Goal: Task Accomplishment & Management: Use online tool/utility

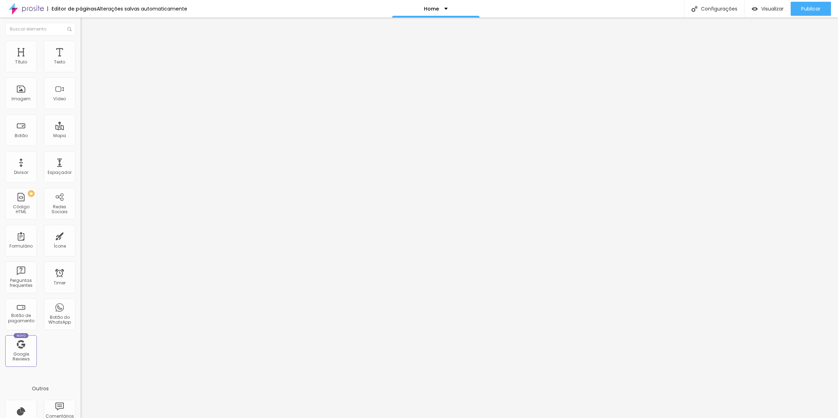
click at [81, 52] on li "Avançado" at bounding box center [121, 51] width 81 height 7
click at [81, 60] on span "Trocar imagem" at bounding box center [100, 57] width 38 height 6
click at [776, 418] on div at bounding box center [419, 425] width 838 height 6
click at [81, 60] on span "Trocar imagem" at bounding box center [100, 57] width 38 height 6
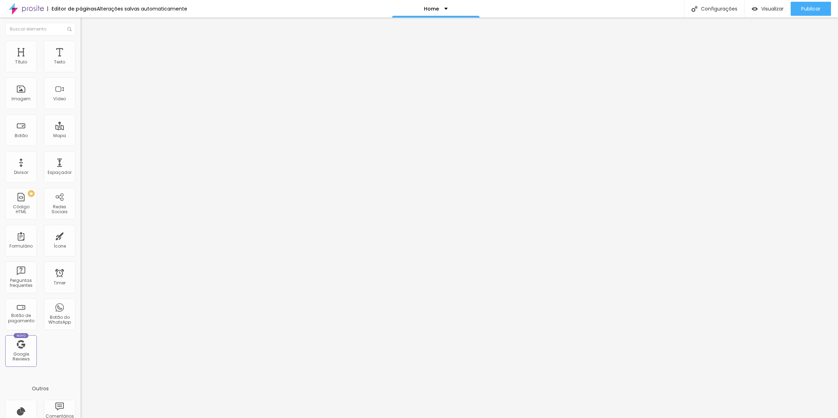
click at [81, 60] on span "Trocar imagem" at bounding box center [100, 57] width 38 height 6
click at [87, 50] on span "Avançado" at bounding box center [98, 52] width 23 height 6
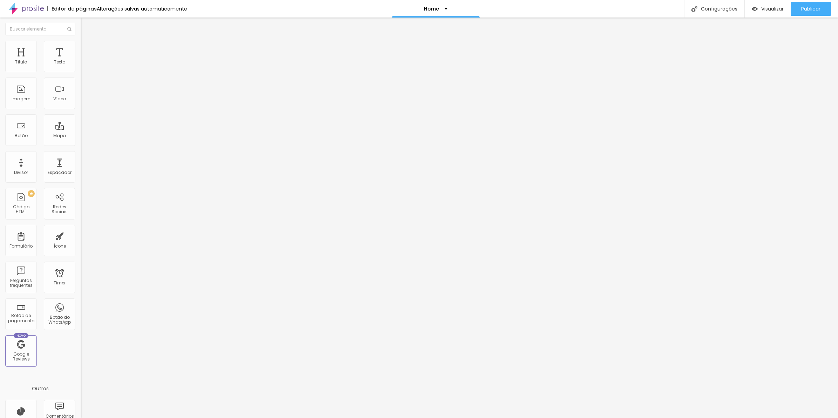
click at [87, 51] on span "Avançado" at bounding box center [98, 52] width 23 height 6
click at [81, 48] on img at bounding box center [84, 51] width 6 height 6
click at [81, 302] on div at bounding box center [121, 302] width 81 height 0
click at [81, 48] on img at bounding box center [84, 51] width 6 height 6
click at [81, 306] on div at bounding box center [121, 306] width 81 height 0
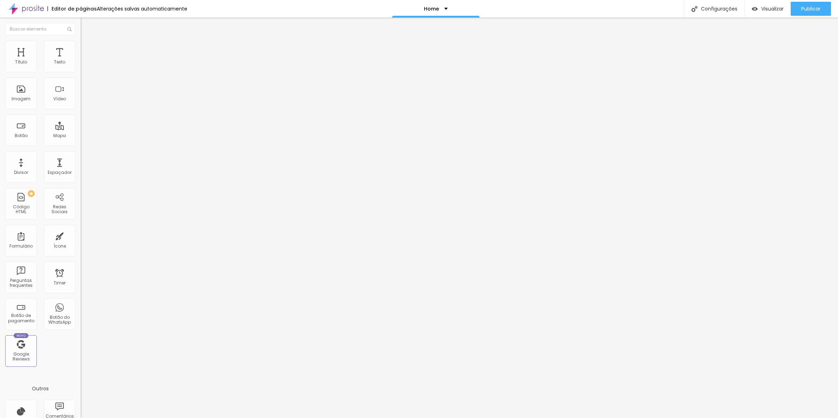
click at [81, 310] on div at bounding box center [121, 310] width 81 height 0
click at [87, 48] on span "Estilo" at bounding box center [92, 45] width 11 height 6
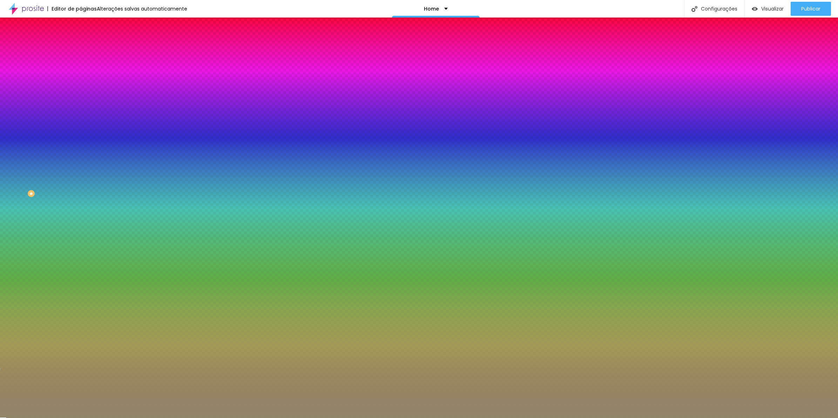
click at [81, 71] on input "#918669" at bounding box center [123, 70] width 84 height 7
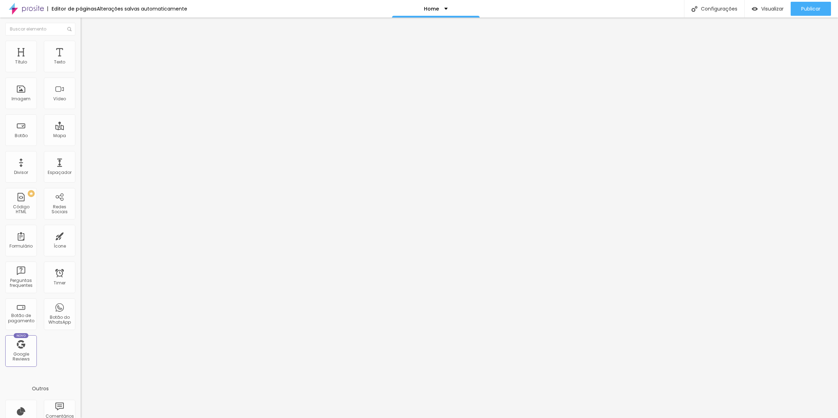
click at [87, 48] on span "Estilo" at bounding box center [92, 45] width 11 height 6
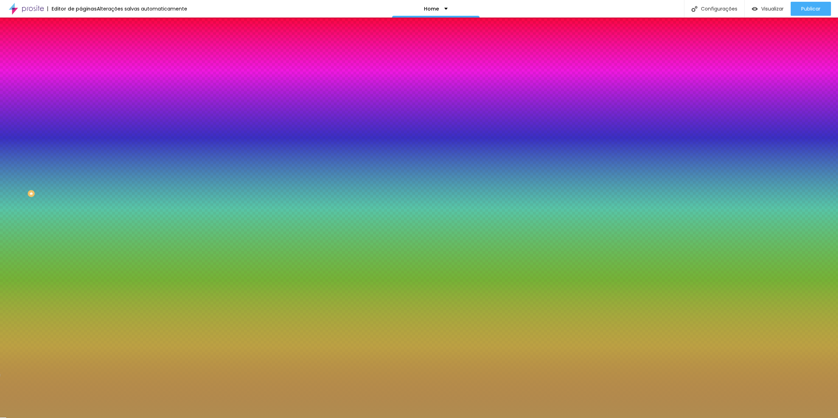
click at [81, 70] on input "#AF8D51" at bounding box center [123, 70] width 84 height 7
paste input "918669"
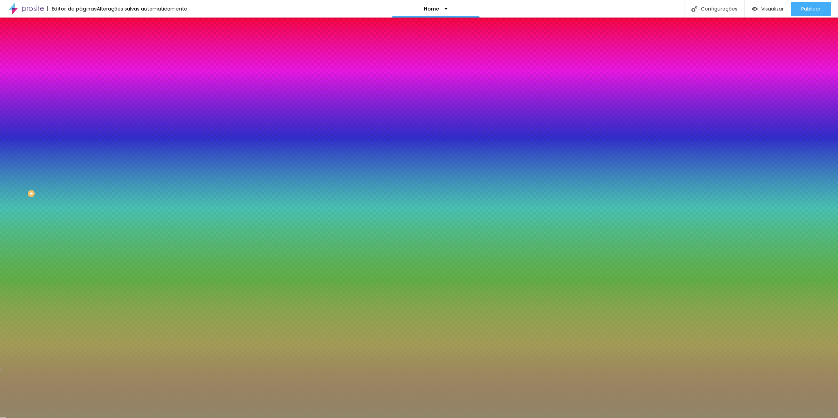
type input "#918669"
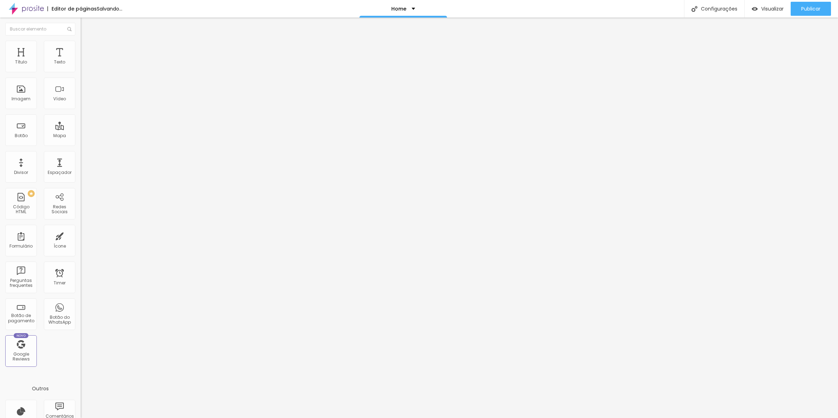
click at [81, 42] on ul "Conteúdo Estilo Avançado" at bounding box center [121, 44] width 81 height 21
click at [87, 48] on span "Estilo" at bounding box center [92, 45] width 11 height 6
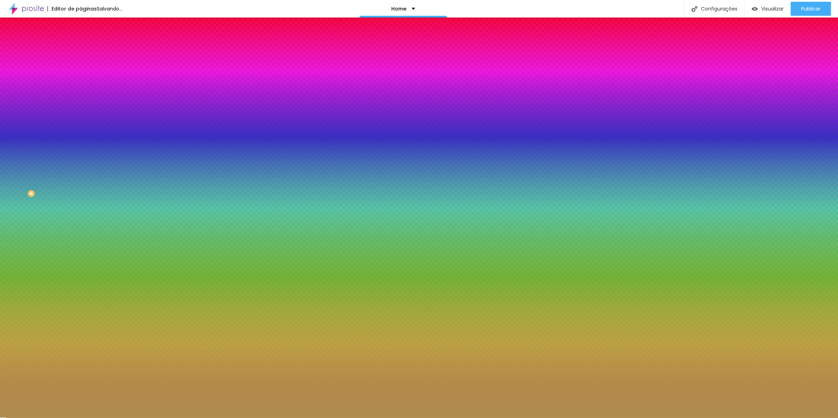
click at [81, 72] on input "#AF8D51" at bounding box center [123, 70] width 84 height 7
paste input "918669"
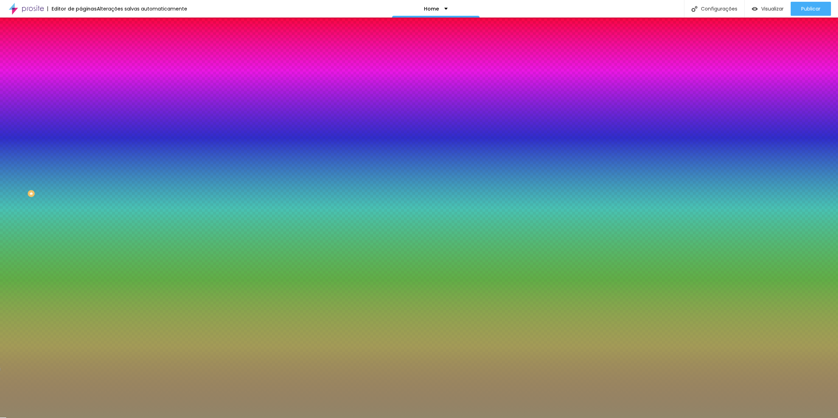
type input "#918669"
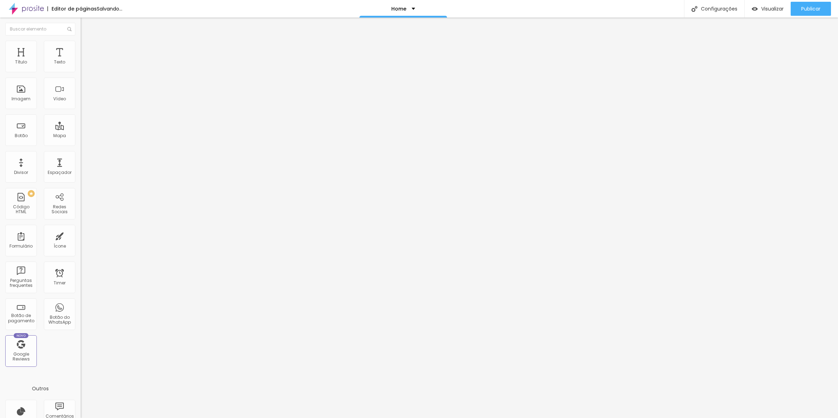
click at [81, 41] on li "Estilo" at bounding box center [121, 44] width 81 height 7
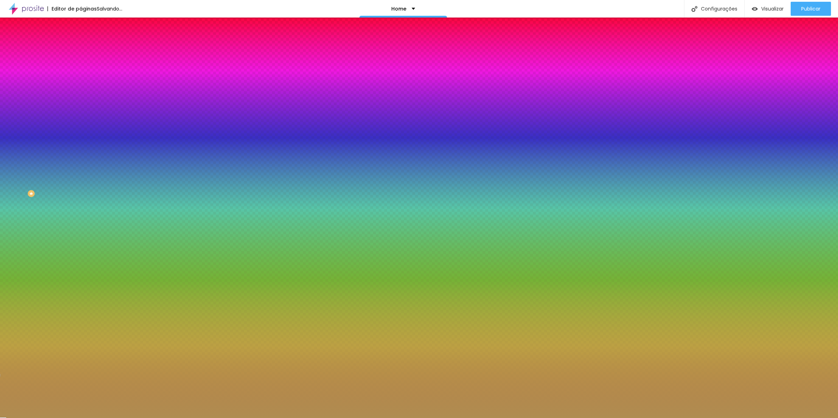
click at [81, 72] on input "#AF8D51" at bounding box center [123, 70] width 84 height 7
paste input "918669"
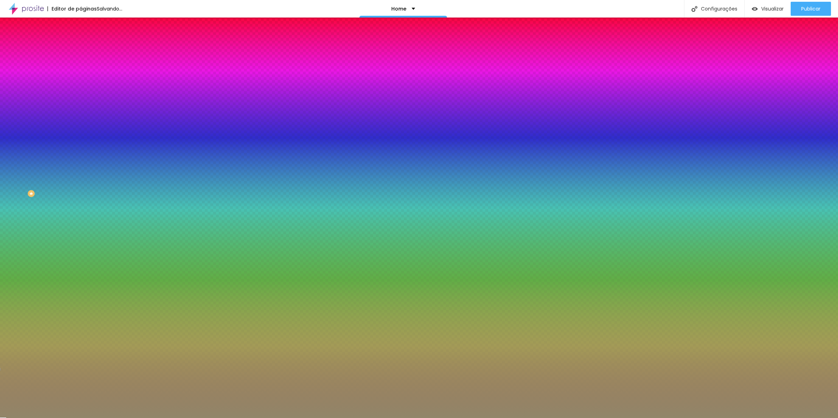
type input "#918669"
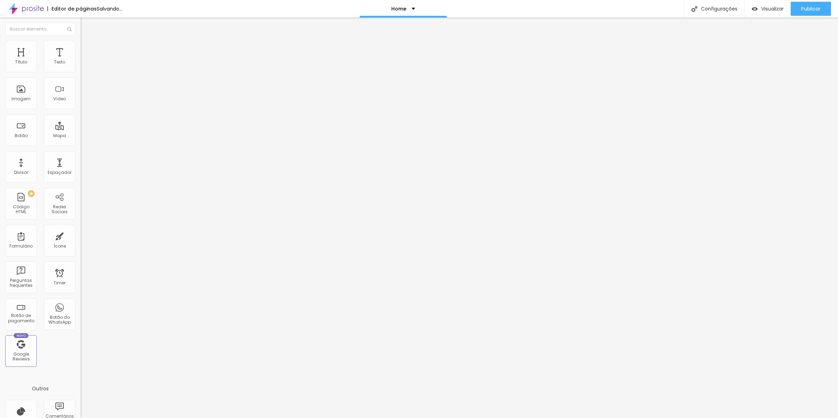
click at [81, 43] on li "Estilo" at bounding box center [121, 44] width 81 height 7
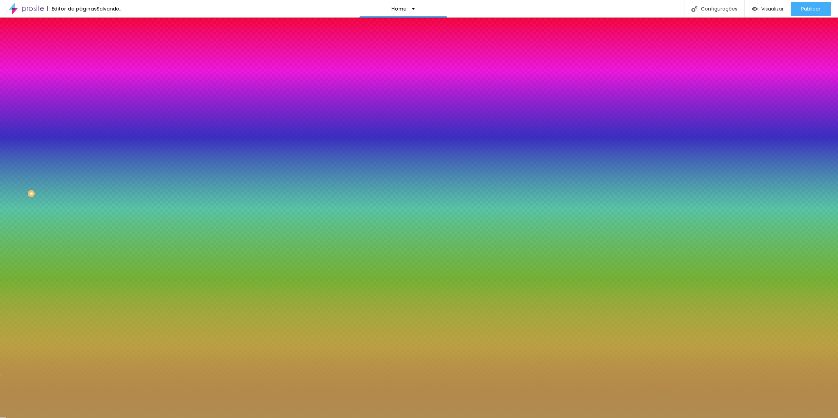
click at [81, 67] on input "#AF8D51" at bounding box center [123, 70] width 84 height 7
paste input "918669"
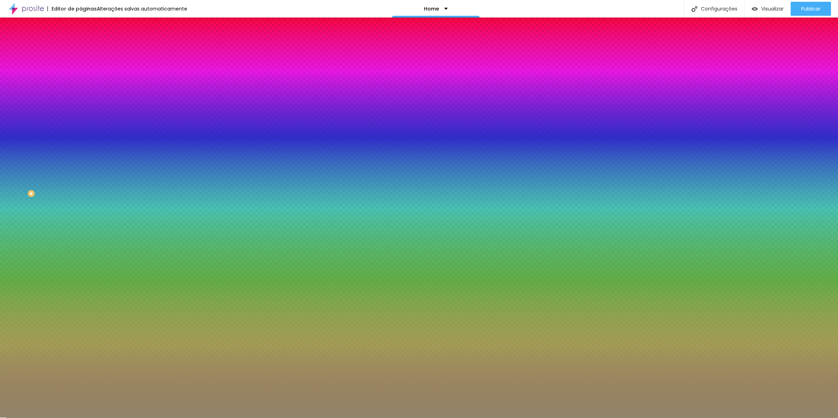
type input "#918669"
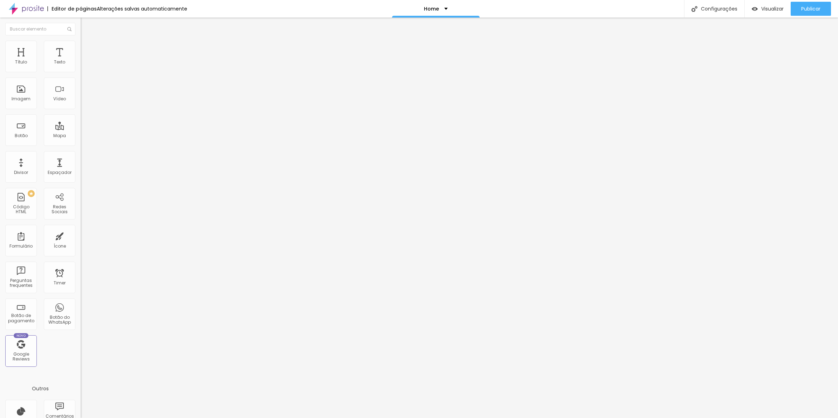
click at [81, 60] on span "Trocar imagem" at bounding box center [100, 57] width 38 height 6
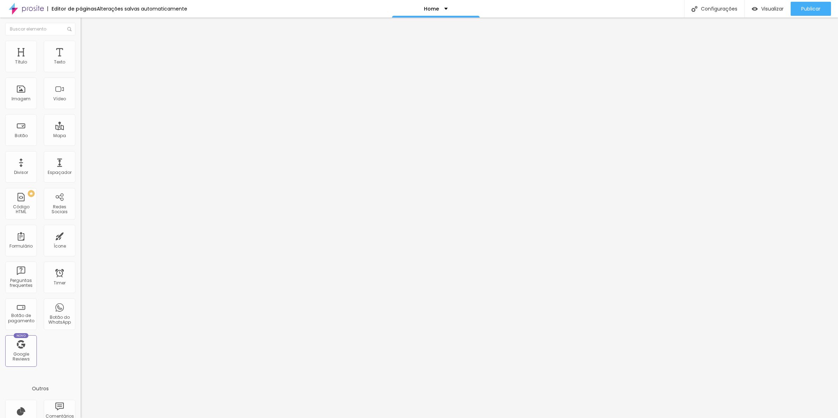
click at [81, 48] on li "Avançado" at bounding box center [121, 51] width 81 height 7
click at [803, 13] on div "Publicar" at bounding box center [810, 9] width 19 height 14
click at [762, 11] on span "Visualizar" at bounding box center [766, 9] width 22 height 6
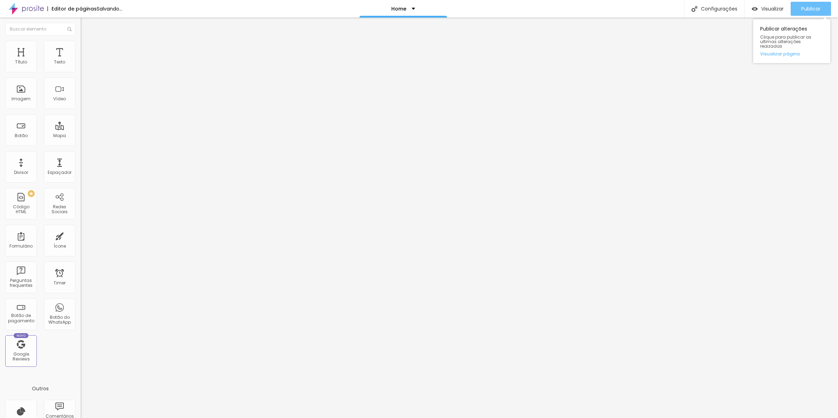
click at [818, 12] on span "Publicar" at bounding box center [810, 9] width 19 height 6
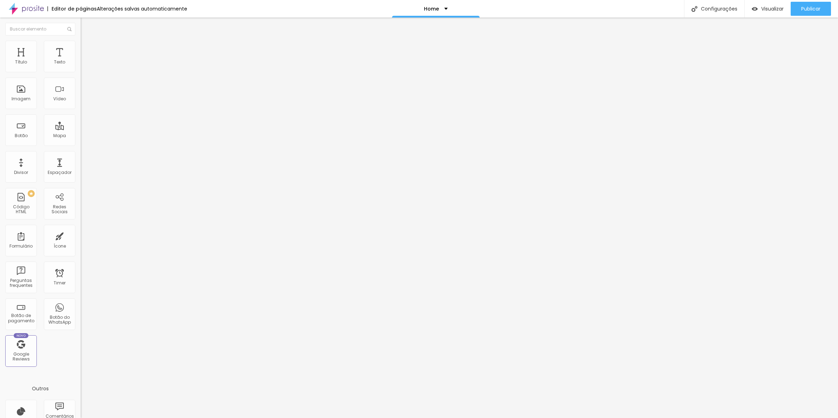
click at [81, 41] on li "Avançado" at bounding box center [121, 44] width 81 height 7
click at [81, 295] on div at bounding box center [121, 295] width 81 height 0
click at [81, 39] on ul "Estilo Avançado" at bounding box center [121, 41] width 81 height 14
click at [81, 41] on ul "Estilo Avançado" at bounding box center [121, 41] width 81 height 14
click at [81, 46] on ul "Estilo Avançado" at bounding box center [121, 41] width 81 height 14
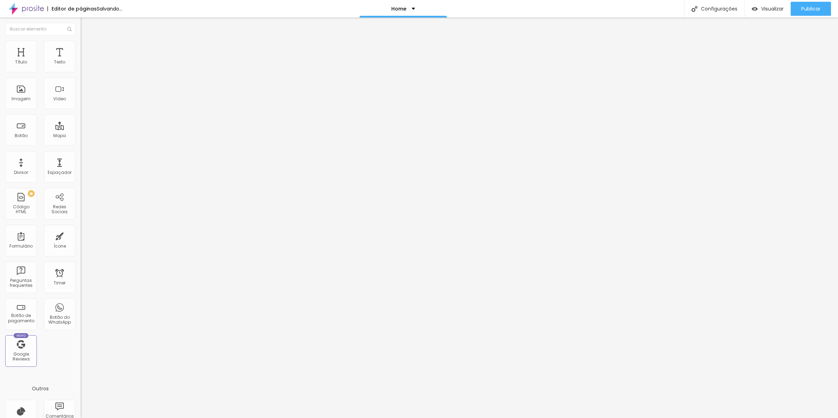
click at [81, 47] on ul "Estilo Avançado" at bounding box center [121, 41] width 81 height 14
click at [87, 48] on span "Avançado" at bounding box center [98, 45] width 23 height 6
click at [81, 46] on li "Avançado" at bounding box center [121, 44] width 81 height 7
click at [81, 48] on li "Avançado" at bounding box center [121, 51] width 81 height 7
click at [81, 302] on div at bounding box center [121, 302] width 81 height 0
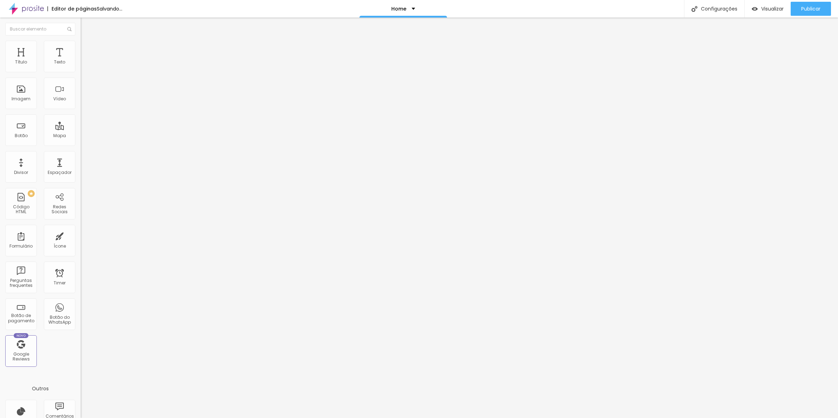
click at [81, 43] on img at bounding box center [84, 44] width 6 height 6
click at [81, 295] on div at bounding box center [121, 295] width 81 height 0
click at [81, 48] on li "Avançado" at bounding box center [121, 51] width 81 height 7
click at [81, 306] on div at bounding box center [121, 306] width 81 height 0
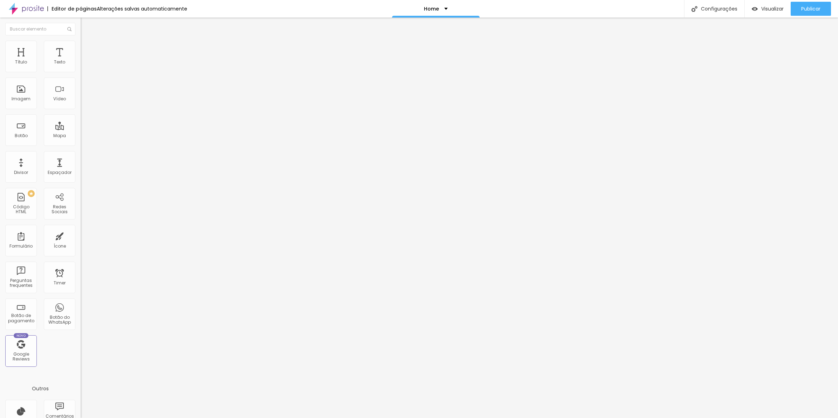
click at [81, 310] on div at bounding box center [121, 310] width 81 height 0
click at [81, 48] on li "Avançado" at bounding box center [121, 51] width 81 height 7
click at [81, 44] on li "Avançado" at bounding box center [121, 44] width 81 height 7
click at [81, 67] on button "button" at bounding box center [86, 63] width 10 height 7
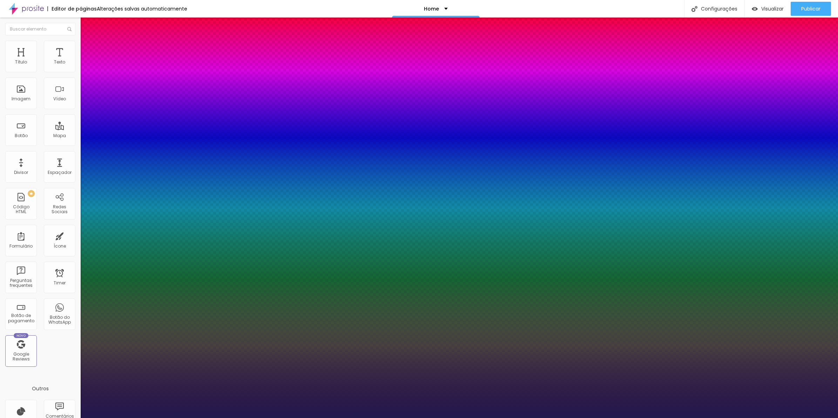
type input "1"
type input "47"
type input "1"
type input "51"
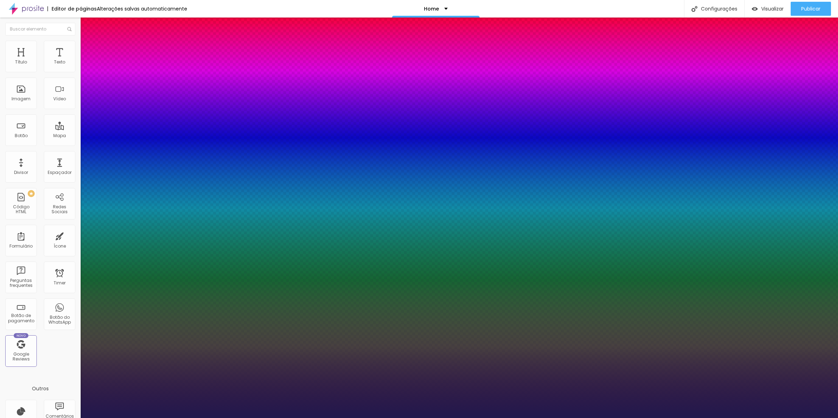
type input "51"
type input "1"
type input "51"
click at [268, 418] on div at bounding box center [419, 418] width 838 height 0
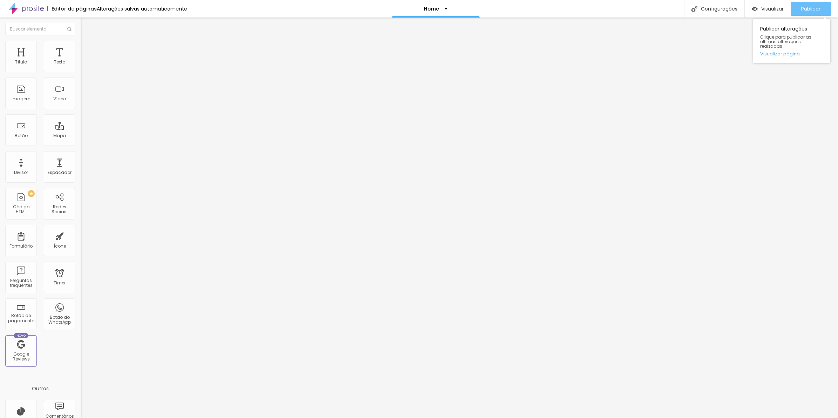
click at [816, 6] on span "Publicar" at bounding box center [810, 9] width 19 height 6
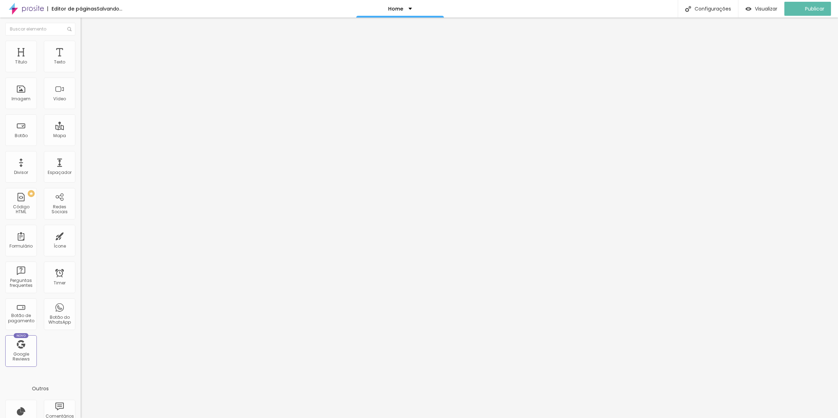
click at [87, 49] on span "Avançado" at bounding box center [98, 52] width 23 height 6
click at [81, 67] on div "Tipografia Voltar ao padrão" at bounding box center [121, 58] width 81 height 20
click at [81, 67] on button "button" at bounding box center [86, 63] width 10 height 7
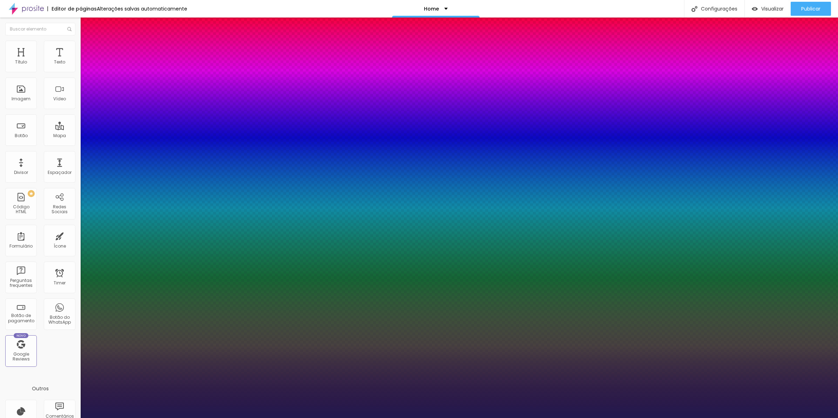
type input "1"
click at [358, 418] on div at bounding box center [419, 418] width 838 height 0
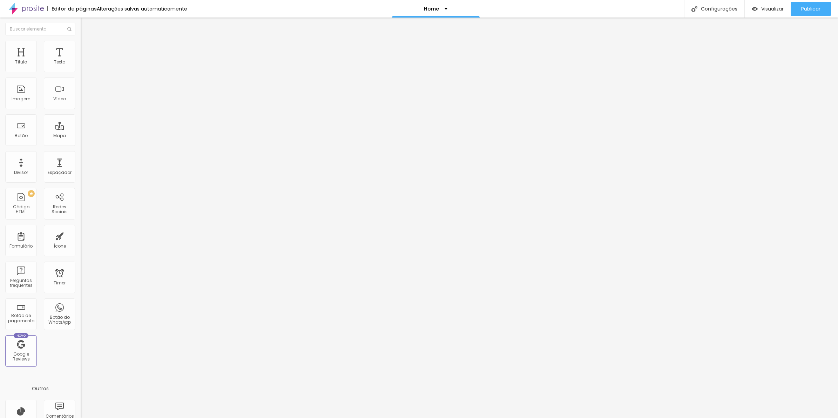
click at [81, 67] on button "button" at bounding box center [86, 63] width 10 height 7
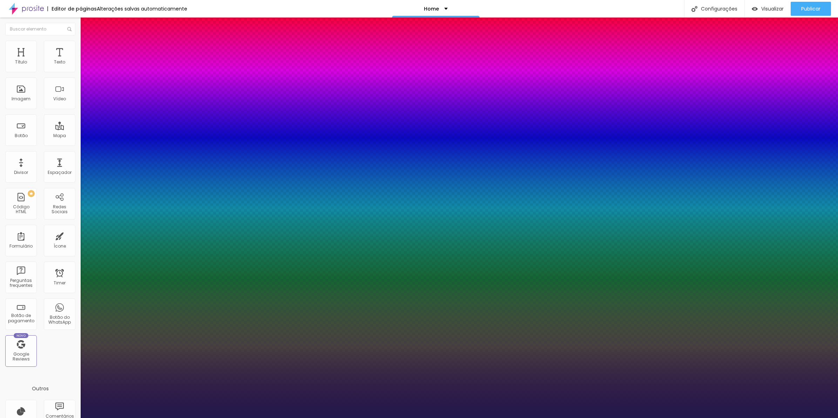
type input "1"
type input "8"
type input "4"
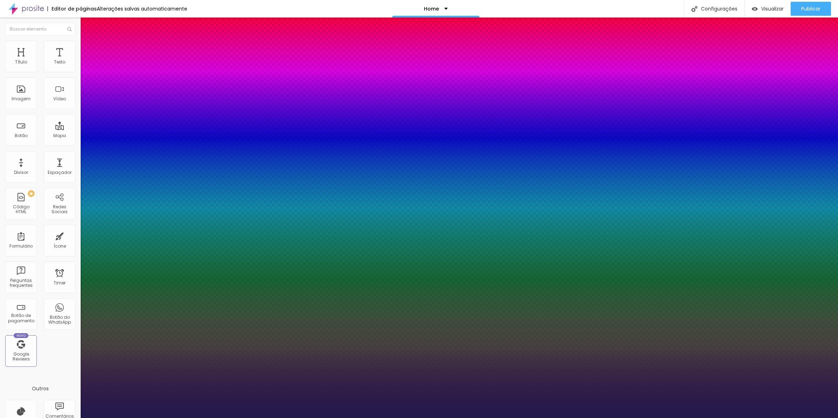
type input "1"
type input "42"
type input "1"
type input "42"
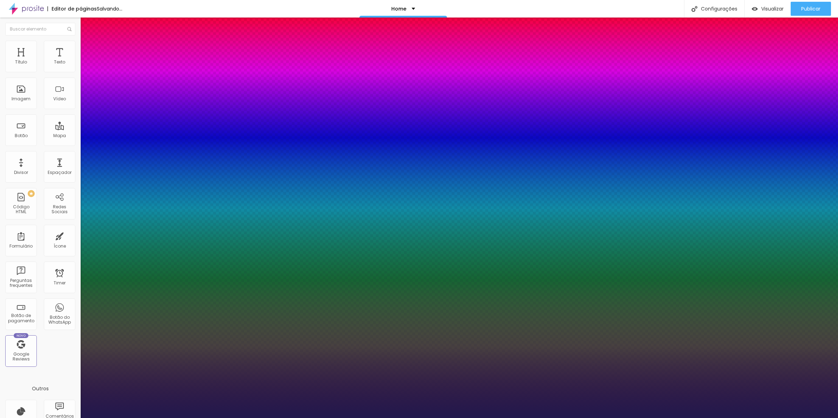
click at [263, 418] on div at bounding box center [419, 418] width 838 height 0
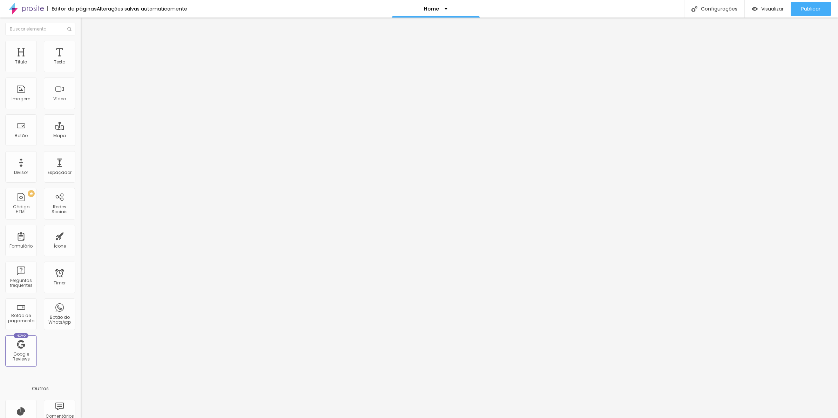
click at [87, 49] on span "Avançado" at bounding box center [98, 52] width 23 height 6
click at [83, 65] on icon "button" at bounding box center [85, 63] width 4 height 4
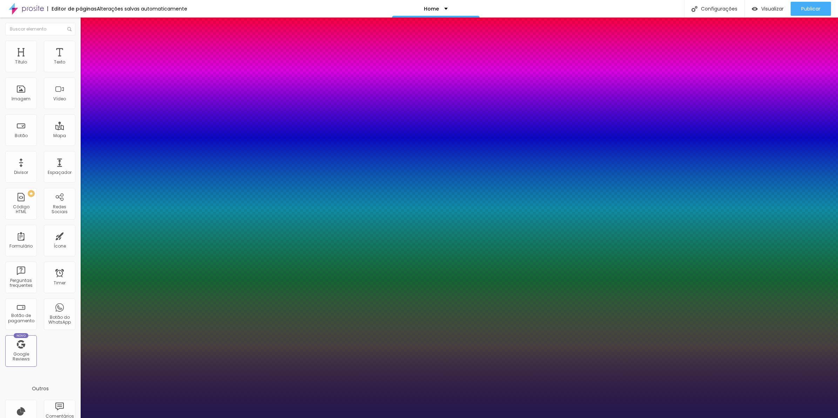
type input "1"
type input "8"
type input "2"
type input "1"
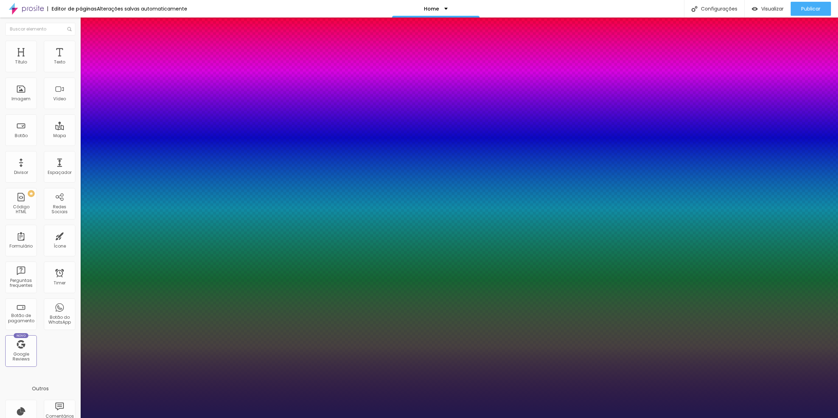
type input "52"
type input "1"
type input "52"
click at [295, 418] on div at bounding box center [419, 418] width 838 height 0
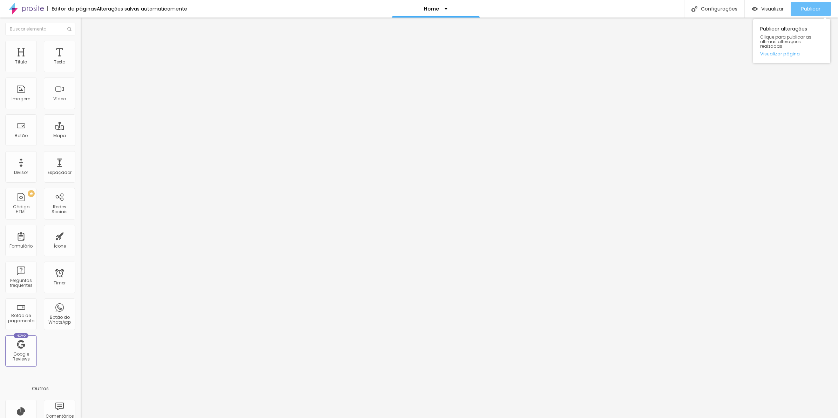
click at [805, 9] on span "Publicar" at bounding box center [810, 9] width 19 height 6
click at [81, 43] on ul "Estilo Avançado" at bounding box center [121, 41] width 81 height 14
click at [87, 47] on span "Avançado" at bounding box center [98, 45] width 23 height 6
click at [81, 295] on div at bounding box center [121, 295] width 81 height 0
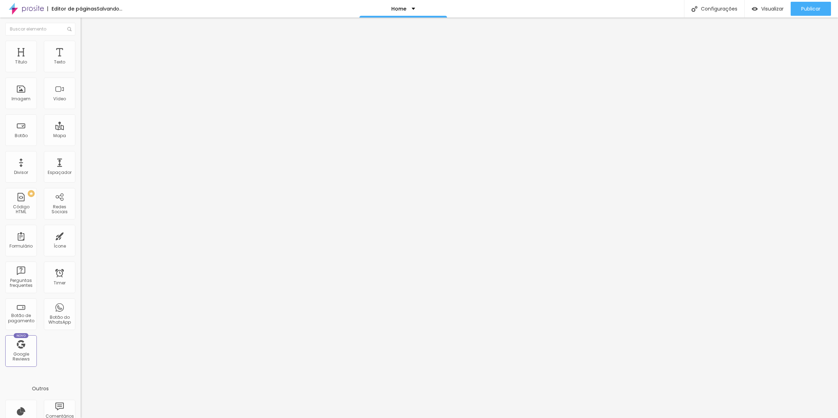
click at [81, 48] on li "Avançado" at bounding box center [121, 51] width 81 height 7
click at [81, 44] on li "Avançado" at bounding box center [121, 44] width 81 height 7
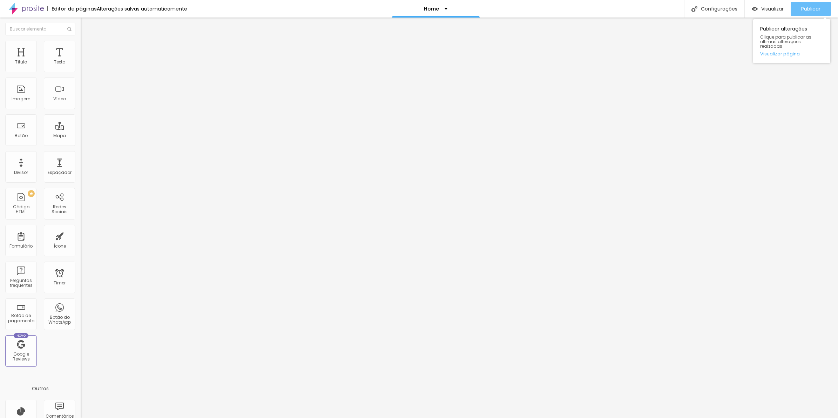
click at [819, 12] on span "Publicar" at bounding box center [810, 9] width 19 height 6
click at [87, 48] on span "Avançado" at bounding box center [98, 45] width 23 height 6
click at [81, 48] on li "Avançado" at bounding box center [121, 51] width 81 height 7
click at [81, 45] on img at bounding box center [84, 44] width 6 height 6
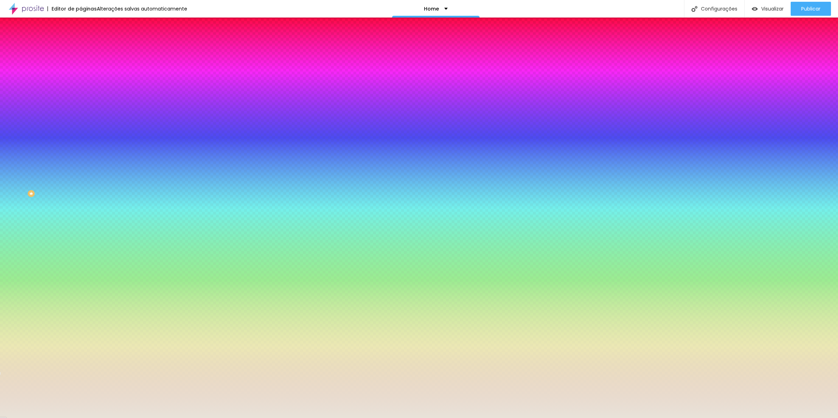
click at [87, 41] on span "Conteúdo" at bounding box center [98, 38] width 22 height 6
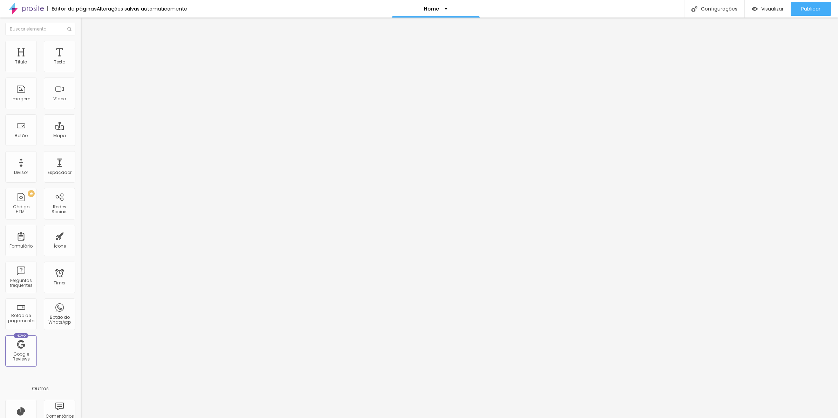
click at [87, 48] on span "Avançado" at bounding box center [98, 45] width 23 height 6
click at [81, 46] on li "Avançado" at bounding box center [121, 44] width 81 height 7
click at [81, 43] on ul "Estilo Avançado" at bounding box center [121, 41] width 81 height 14
click at [87, 49] on span "Avançado" at bounding box center [98, 52] width 23 height 6
click at [87, 47] on span "Estilo" at bounding box center [92, 45] width 11 height 6
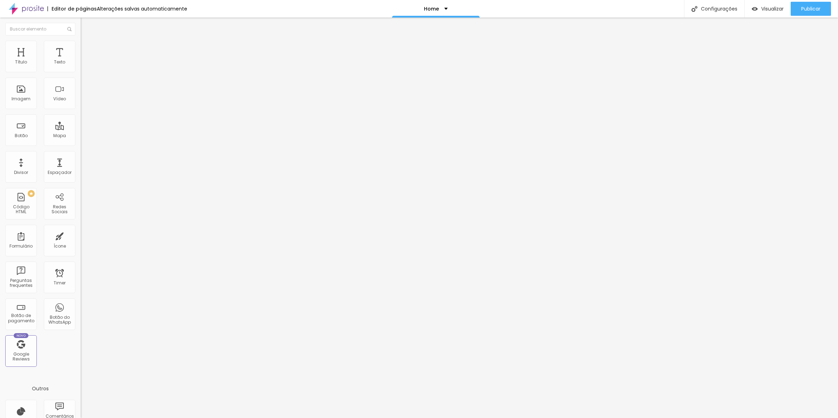
click at [81, 45] on li "Avançado" at bounding box center [121, 44] width 81 height 7
click at [81, 42] on ul "Estilo Avançado" at bounding box center [121, 41] width 81 height 14
drag, startPoint x: 25, startPoint y: 42, endPoint x: 20, endPoint y: 48, distance: 7.7
click at [81, 41] on li "Estilo" at bounding box center [121, 37] width 81 height 7
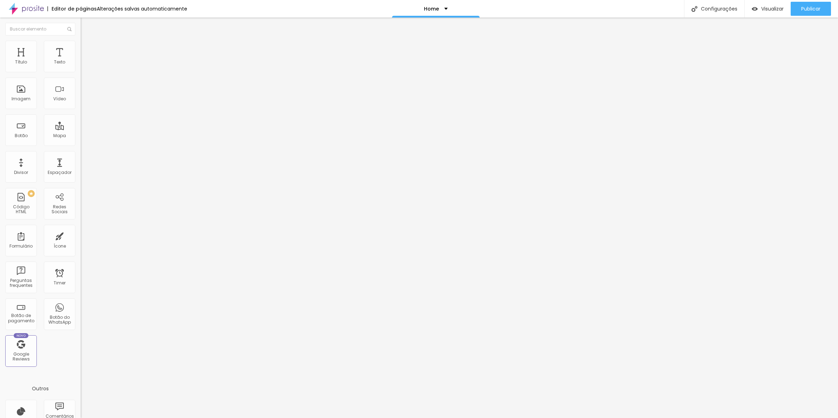
click at [81, 48] on li "Avançado" at bounding box center [121, 44] width 81 height 7
click at [87, 48] on span "Avançado" at bounding box center [98, 45] width 23 height 6
click at [81, 48] on li "Avançado" at bounding box center [121, 51] width 81 height 7
click at [81, 42] on img at bounding box center [84, 44] width 6 height 6
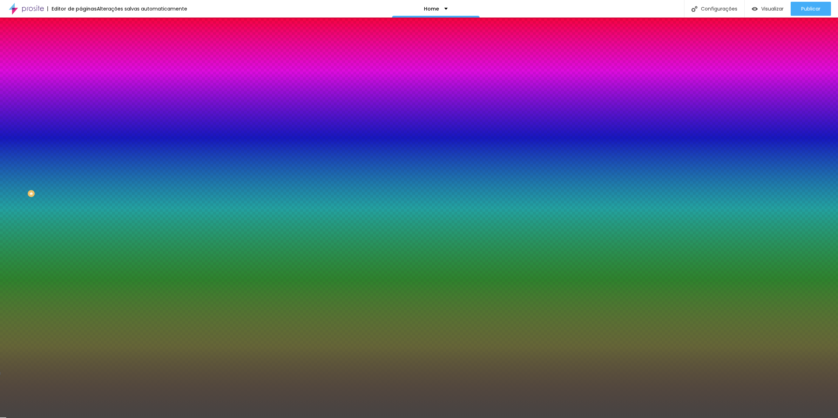
click at [81, 67] on input "#464543" at bounding box center [123, 70] width 84 height 7
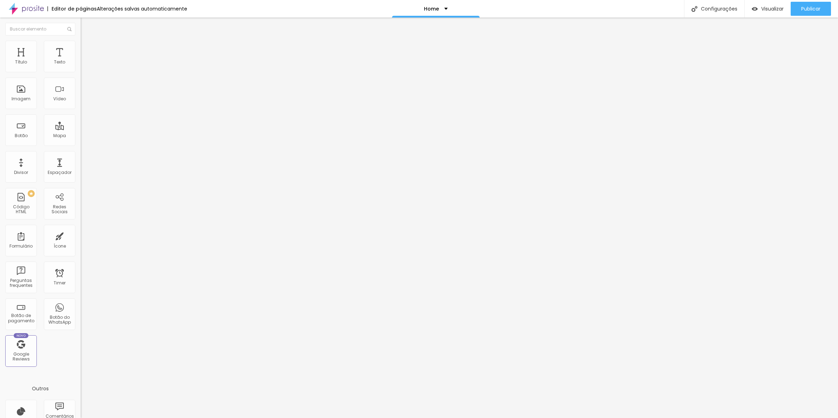
click at [87, 48] on span "Estilo" at bounding box center [92, 45] width 11 height 6
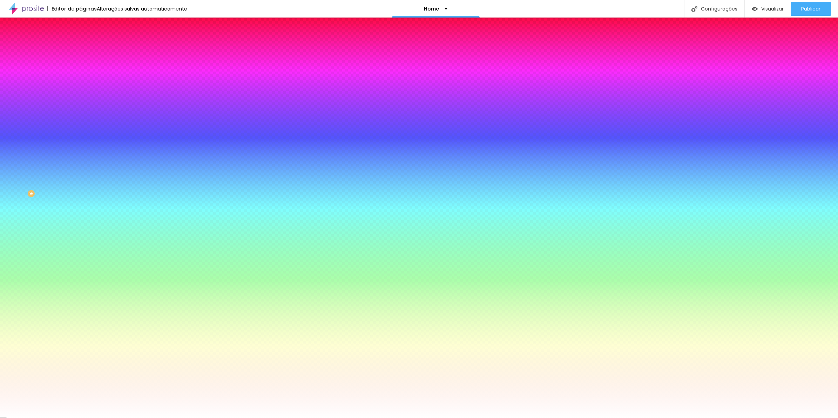
click at [81, 74] on input "#FFFFFF" at bounding box center [123, 70] width 84 height 7
paste input "464543"
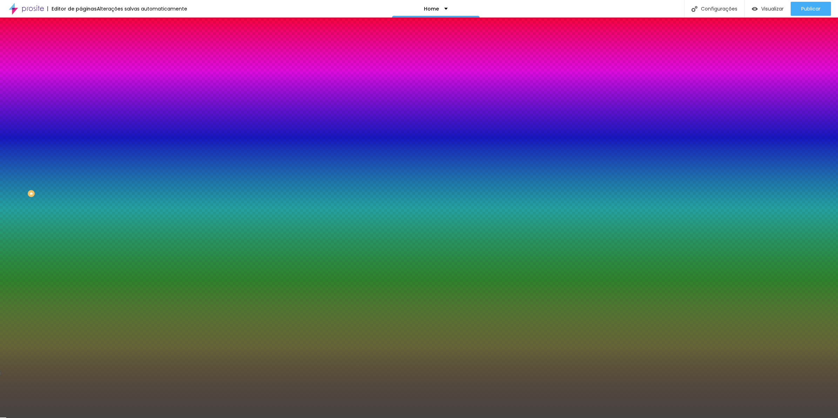
type input "#464543"
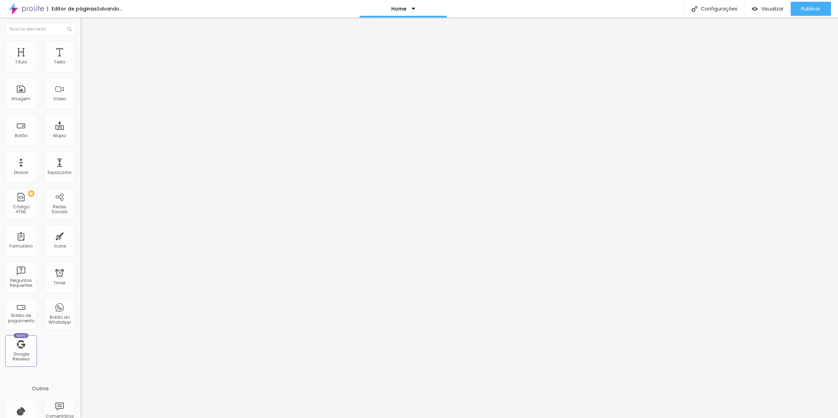
click at [87, 48] on span "Estilo" at bounding box center [92, 45] width 11 height 6
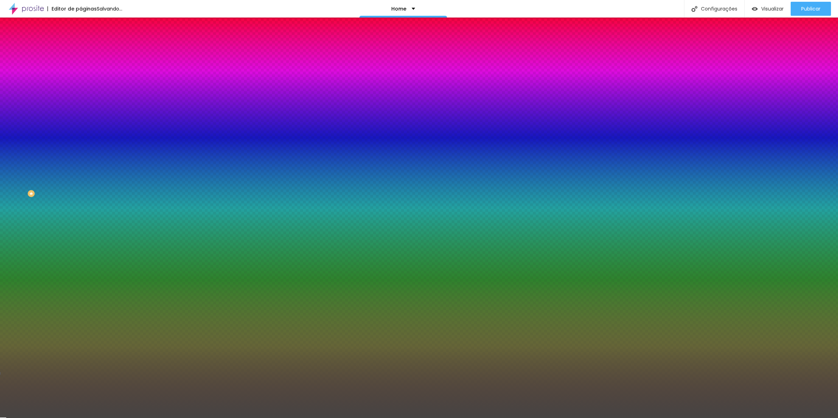
click at [86, 27] on img "button" at bounding box center [89, 26] width 6 height 6
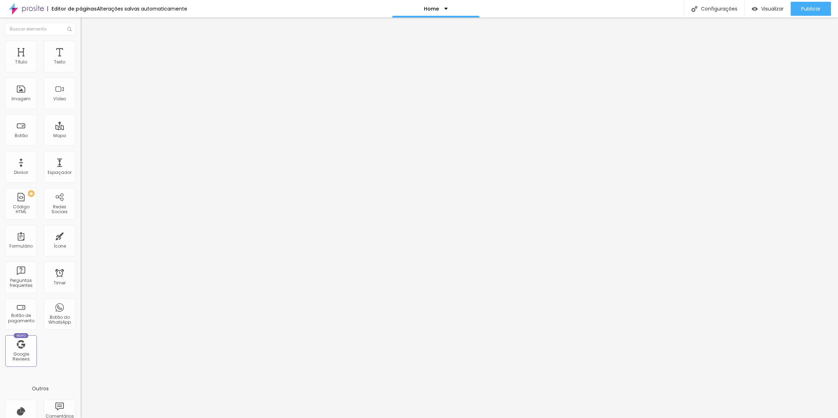
click at [81, 67] on button "button" at bounding box center [86, 63] width 10 height 7
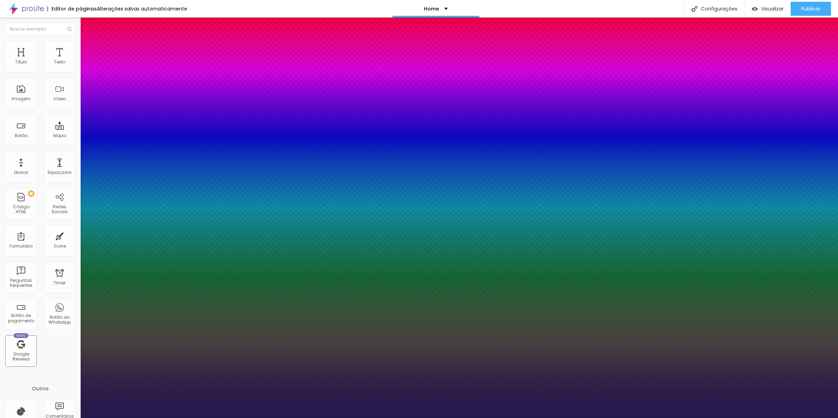
type input "1"
click at [367, 418] on div at bounding box center [419, 418] width 838 height 0
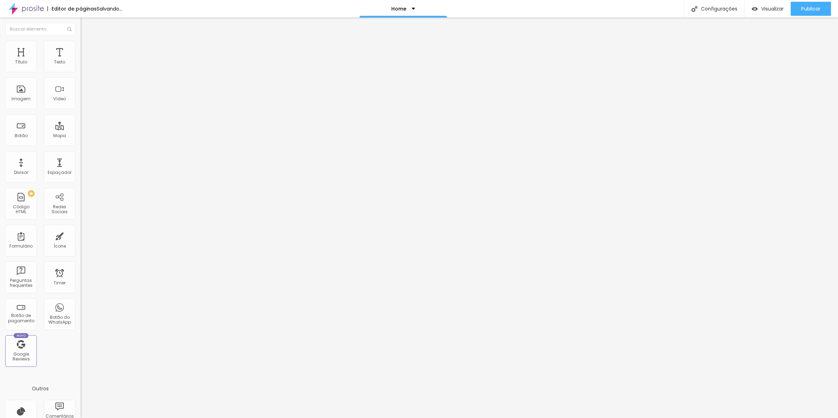
click at [81, 67] on button "button" at bounding box center [86, 63] width 10 height 7
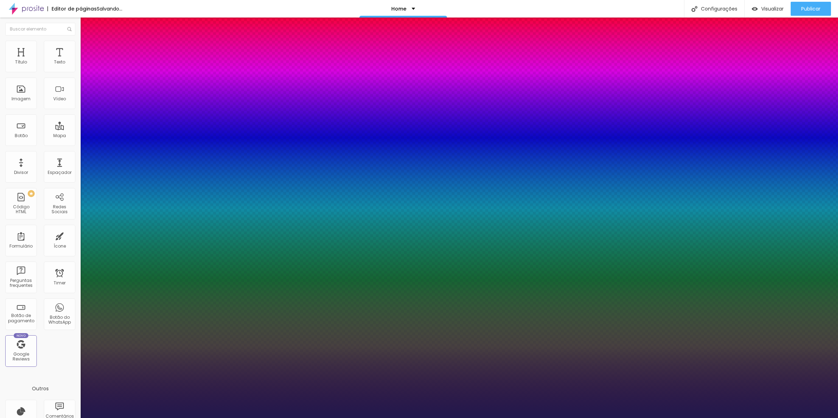
type input "1"
click at [288, 418] on div at bounding box center [419, 418] width 838 height 0
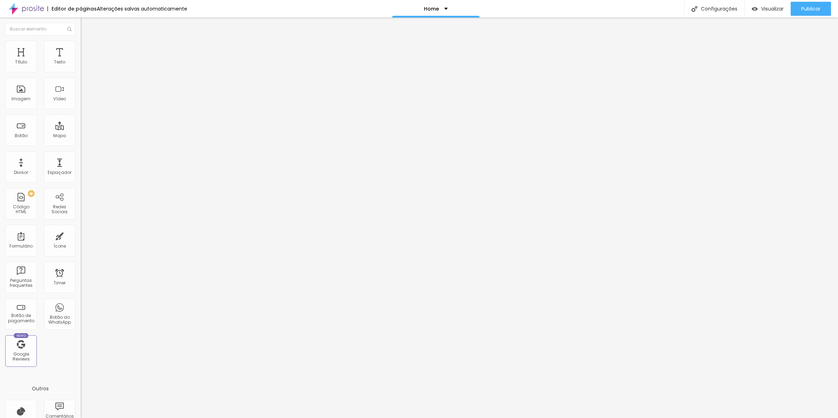
click at [83, 65] on icon "button" at bounding box center [85, 63] width 4 height 4
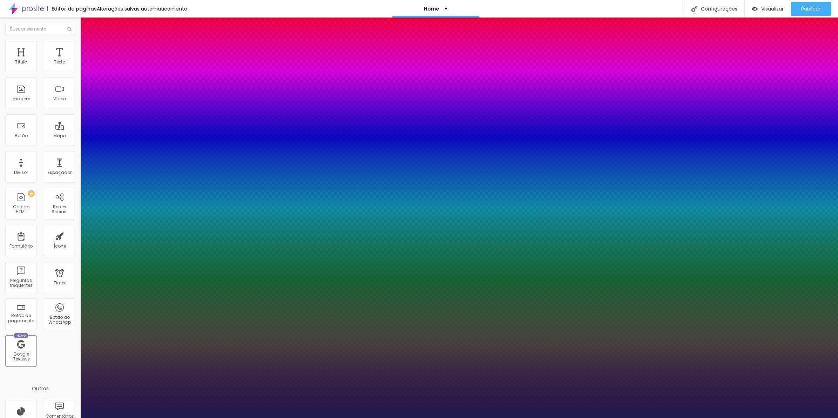
type input "1"
click at [75, 418] on select "AbrilFatface-Regular Actor-Regular Alegreya AlegreyaBlack [PERSON_NAME] [PERSON…" at bounding box center [37, 425] width 75 height 7
select select "Arsenal-Bold"
click at [75, 418] on select "AbrilFatface-Regular Actor-Regular Alegreya AlegreyaBlack [PERSON_NAME] [PERSON…" at bounding box center [37, 425] width 75 height 7
type input "1"
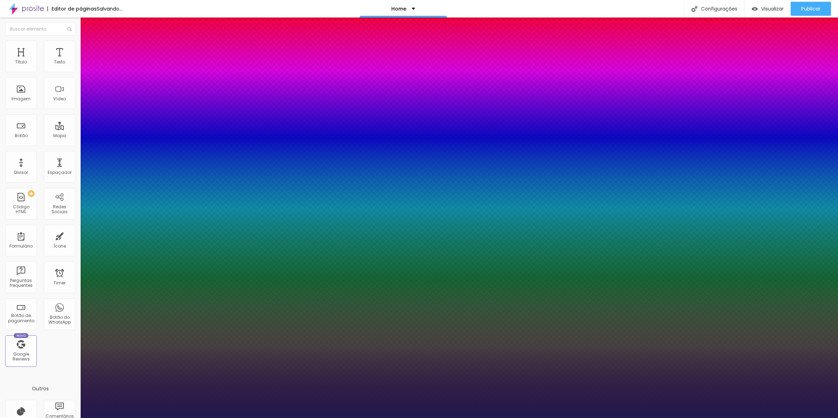
click at [396, 418] on div at bounding box center [419, 418] width 838 height 0
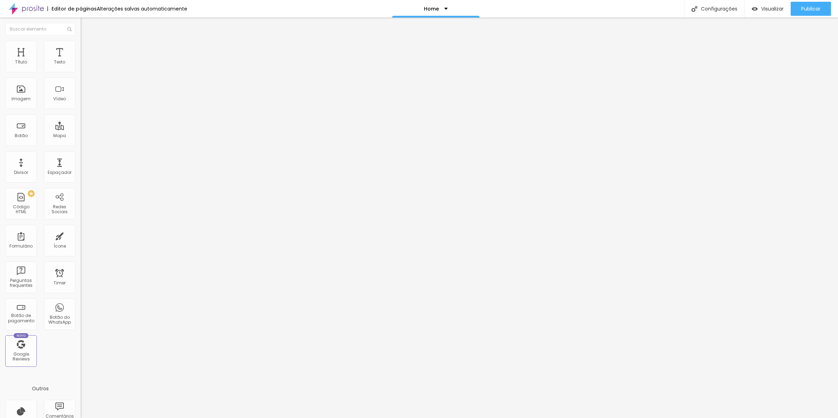
click at [83, 65] on icon "button" at bounding box center [85, 63] width 4 height 4
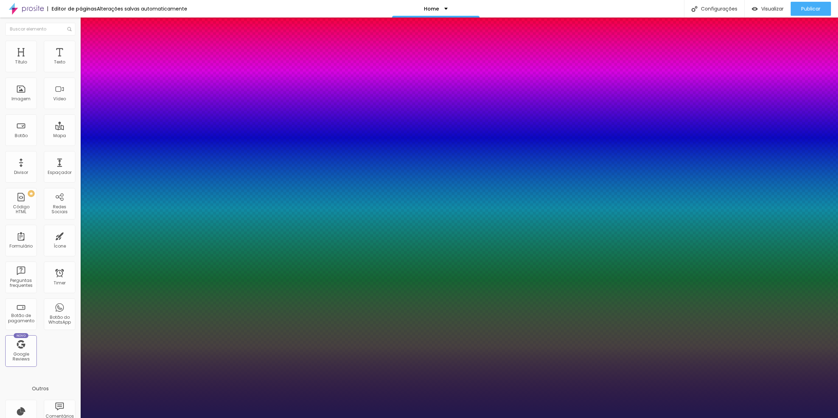
type input "1"
type input "8"
type input "4"
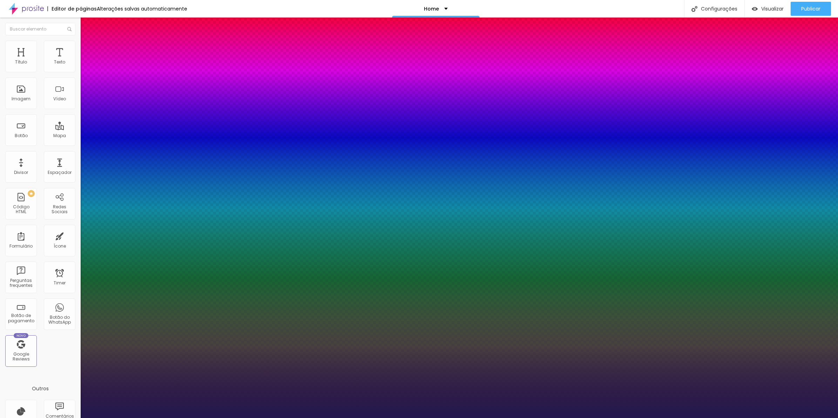
type input "1"
type input "42"
type input "1"
type input "42"
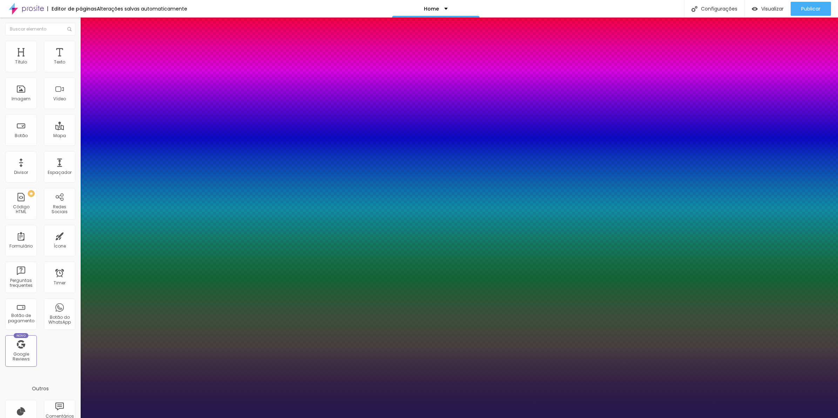
click at [198, 418] on div at bounding box center [419, 418] width 838 height 0
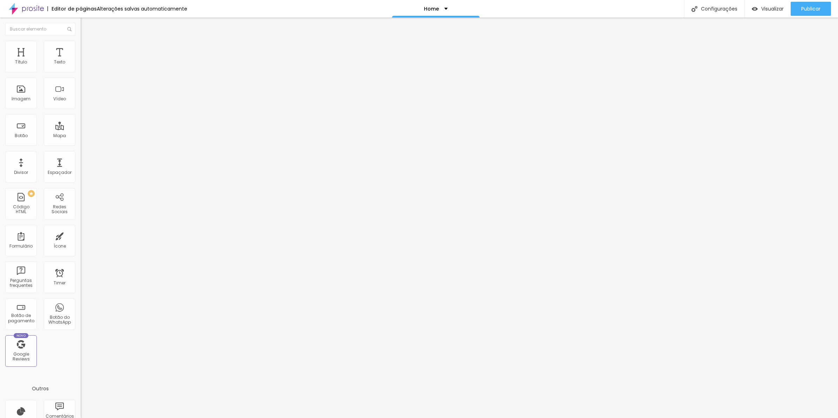
click at [81, 51] on ul "Conteúdo Estilo Avançado" at bounding box center [121, 44] width 81 height 21
click at [87, 48] on span "Estilo" at bounding box center [92, 45] width 11 height 6
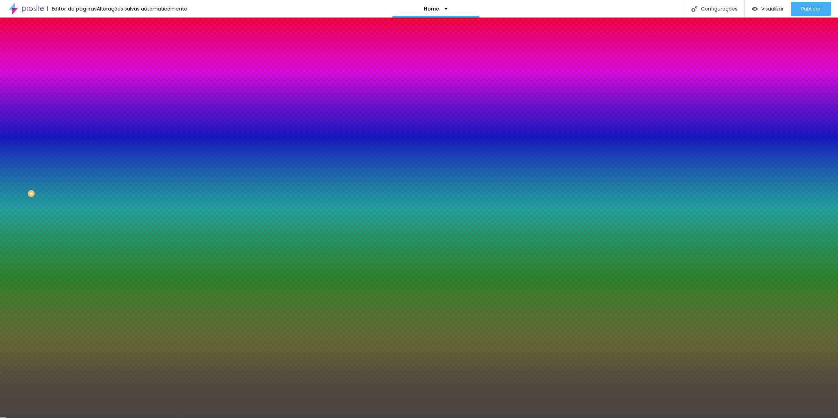
click at [81, 110] on button "button" at bounding box center [86, 113] width 10 height 7
click at [281, 418] on div at bounding box center [419, 418] width 838 height 0
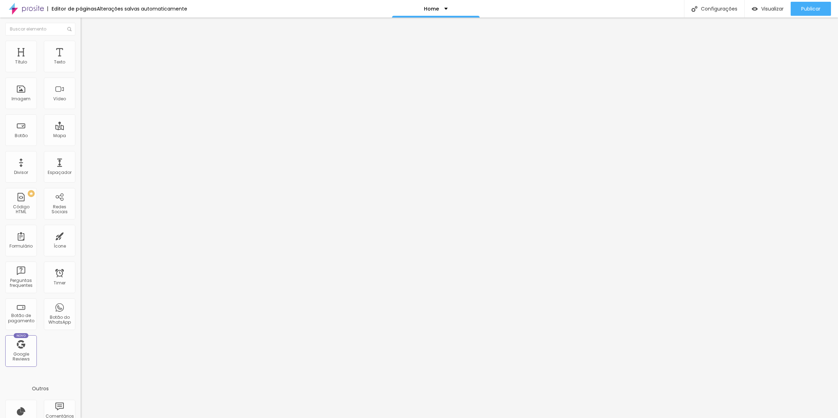
click at [87, 48] on span "Estilo" at bounding box center [92, 45] width 11 height 6
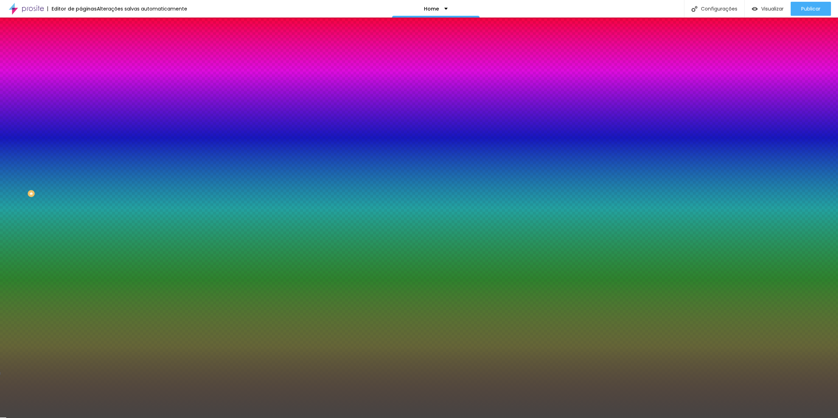
click at [83, 111] on icon "button" at bounding box center [85, 113] width 4 height 4
type input "2"
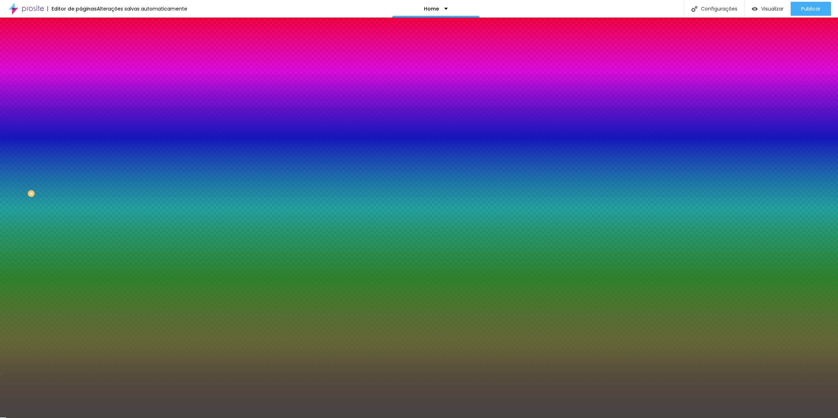
type input "25"
click at [45, 418] on img at bounding box center [42, 421] width 5 height 5
drag, startPoint x: 122, startPoint y: 135, endPoint x: 141, endPoint y: 136, distance: 19.3
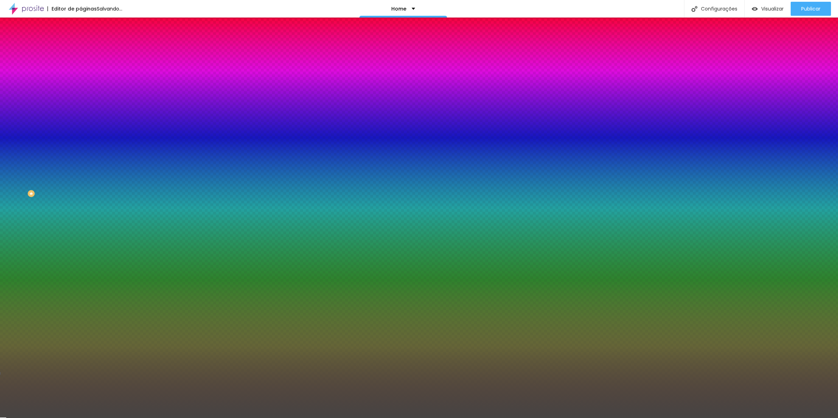
type input "0"
click at [209, 418] on div at bounding box center [419, 418] width 838 height 0
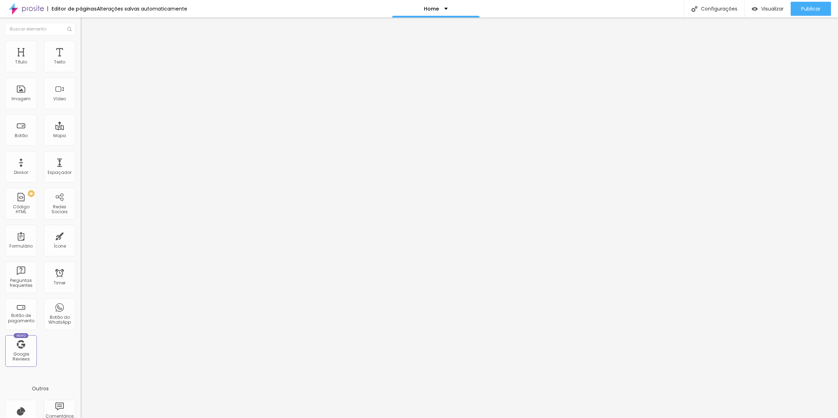
click at [81, 48] on li "Avançado" at bounding box center [121, 51] width 81 height 7
type input "0"
drag, startPoint x: 17, startPoint y: 83, endPoint x: -2, endPoint y: 82, distance: 18.6
type input "0"
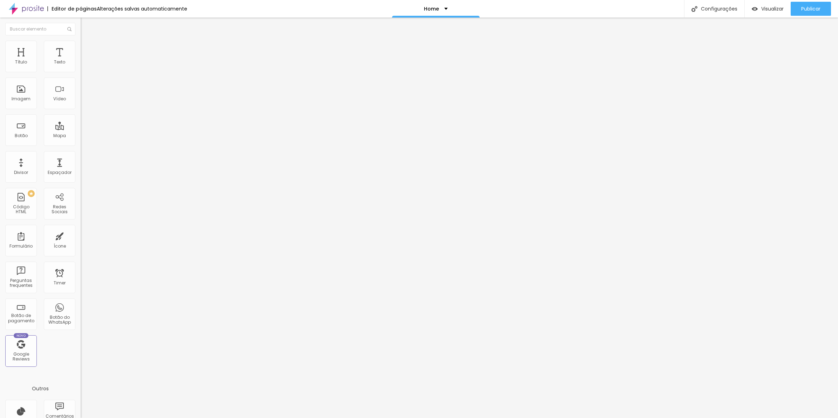
click at [81, 235] on input "range" at bounding box center [103, 238] width 45 height 6
type input "15"
type input "0"
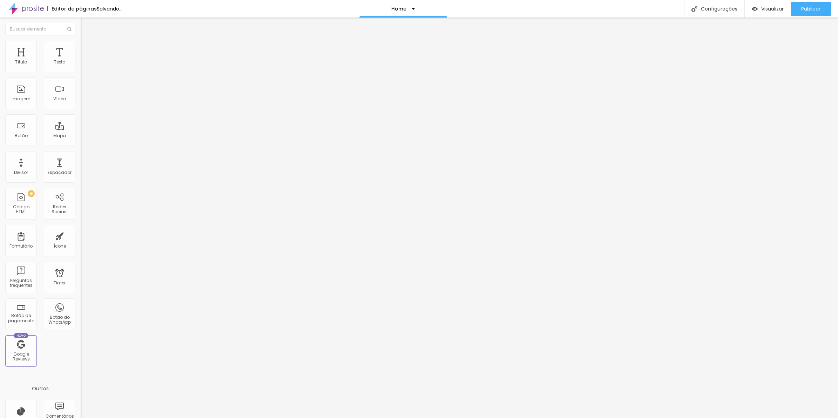
drag, startPoint x: -2, startPoint y: 70, endPoint x: -2, endPoint y: 63, distance: 7.0
type input "0"
click at [81, 136] on input "range" at bounding box center [103, 139] width 45 height 6
click at [81, 41] on li "Conteúdo" at bounding box center [121, 37] width 81 height 7
click at [81, 64] on span "Encaixotado" at bounding box center [94, 61] width 27 height 6
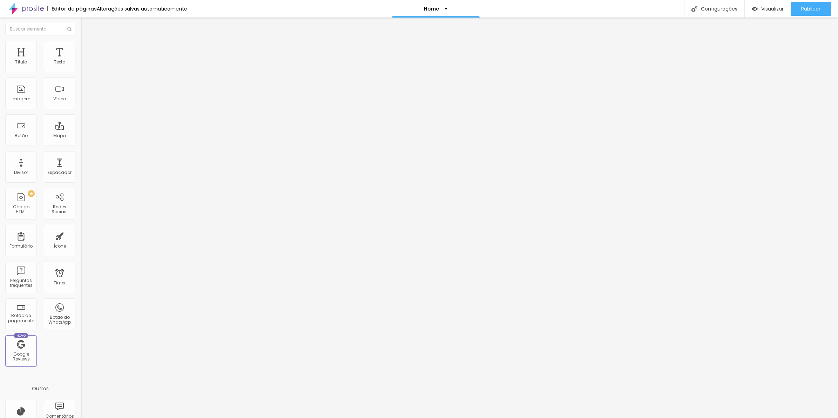
click at [81, 75] on span "Completo" at bounding box center [91, 72] width 21 height 6
click at [81, 48] on ul "Estilo Avançado" at bounding box center [121, 41] width 81 height 14
click at [81, 48] on li "Avançado" at bounding box center [121, 44] width 81 height 7
click at [81, 48] on li "Estilo" at bounding box center [121, 44] width 81 height 7
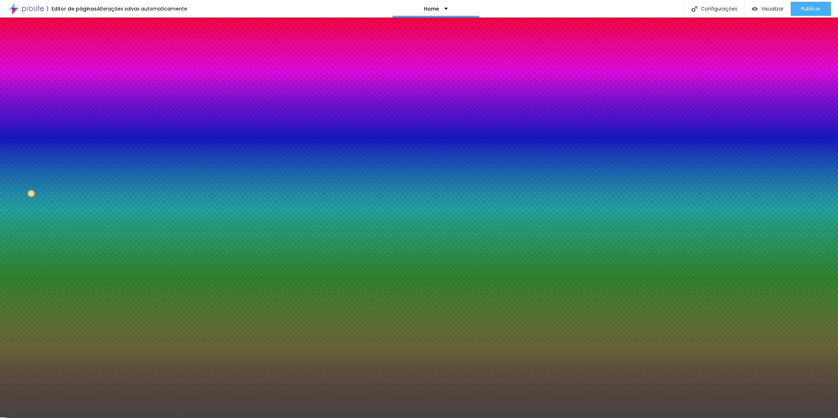
click at [87, 51] on span "Avançado" at bounding box center [98, 52] width 23 height 6
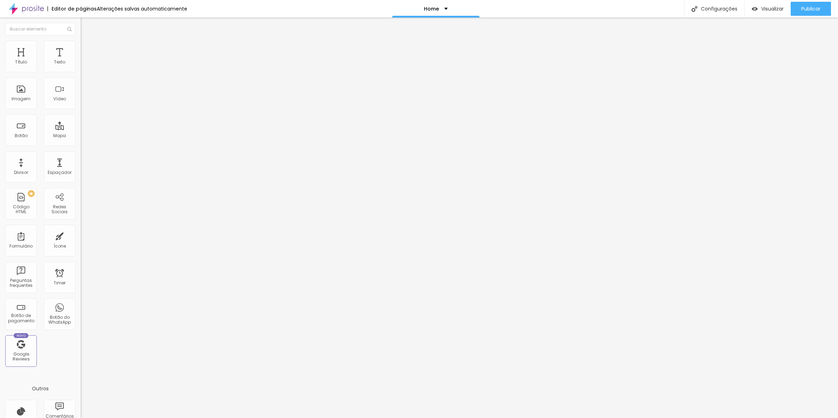
click at [81, 47] on li "Estilo" at bounding box center [121, 44] width 81 height 7
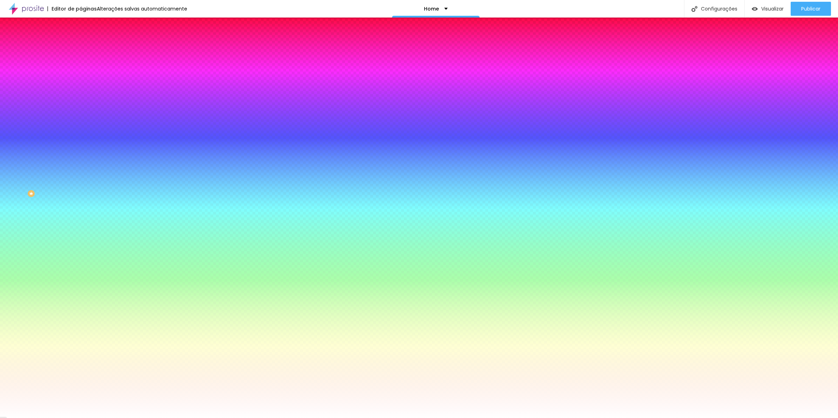
click at [81, 102] on input "#FFFFFF" at bounding box center [123, 98] width 84 height 7
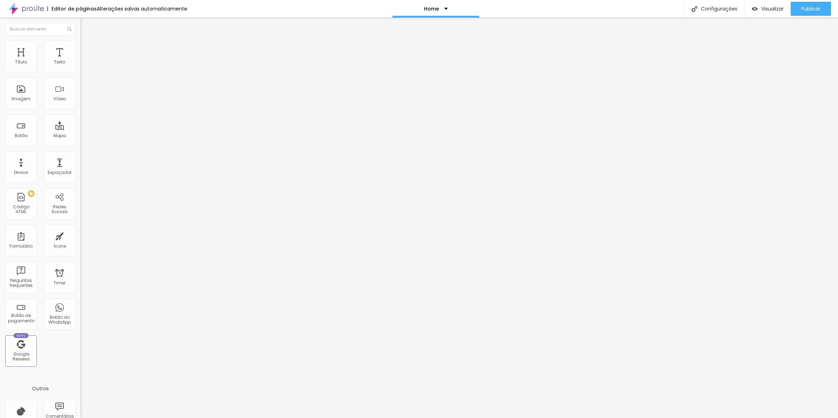
click at [81, 42] on img at bounding box center [84, 44] width 6 height 6
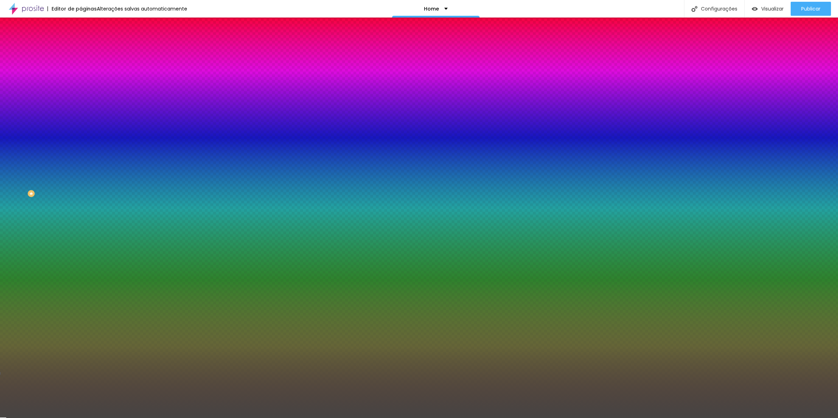
click at [81, 48] on li "Avançado" at bounding box center [121, 51] width 81 height 7
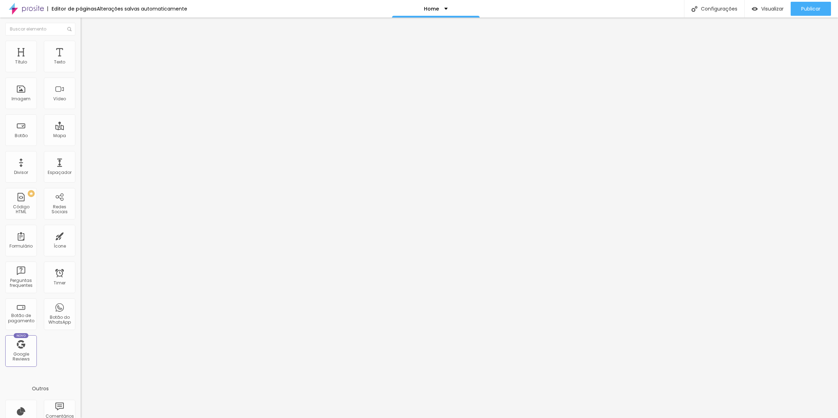
click at [87, 48] on span "Avançado" at bounding box center [98, 45] width 23 height 6
drag, startPoint x: 47, startPoint y: 49, endPoint x: 42, endPoint y: 48, distance: 5.4
click at [81, 49] on ul "Conteúdo Estilo Avançado" at bounding box center [121, 44] width 81 height 21
click at [87, 48] on span "Estilo" at bounding box center [92, 45] width 11 height 6
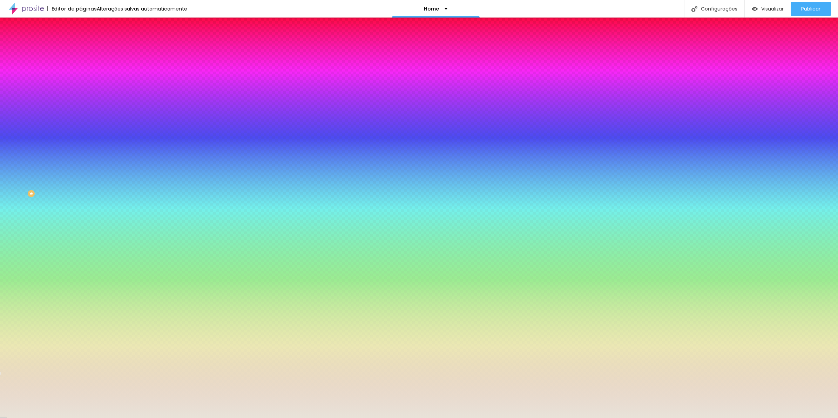
click at [81, 102] on input "#E8E3D9" at bounding box center [123, 98] width 84 height 7
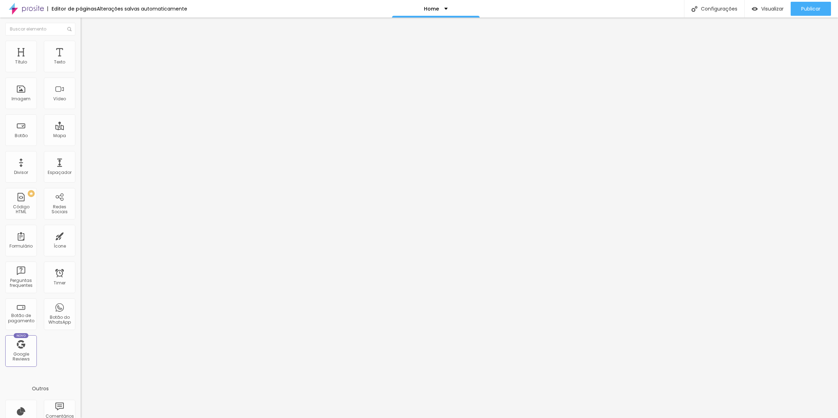
click at [87, 48] on span "Estilo" at bounding box center [92, 45] width 11 height 6
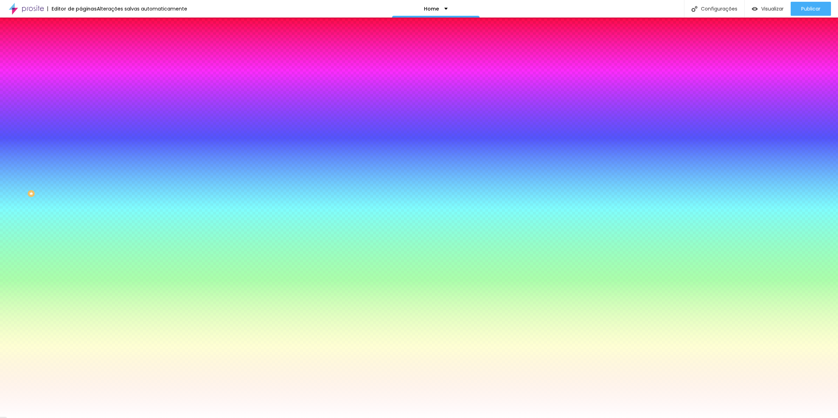
click at [81, 102] on input "#FFFFFF" at bounding box center [123, 98] width 84 height 7
paste input "E8E3D9"
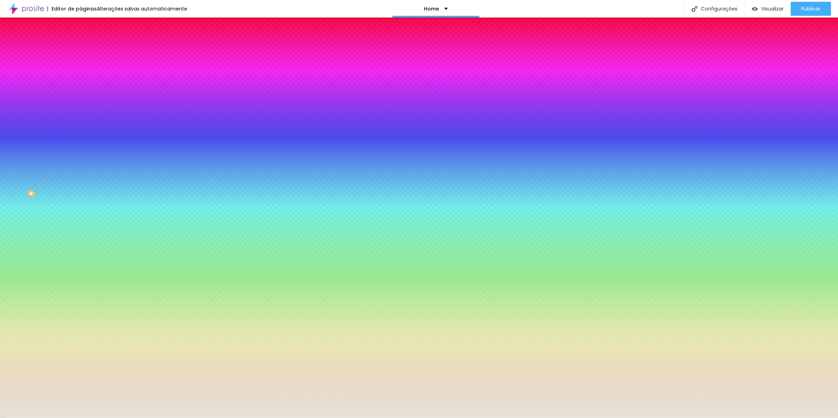
type input "#E8E3D9"
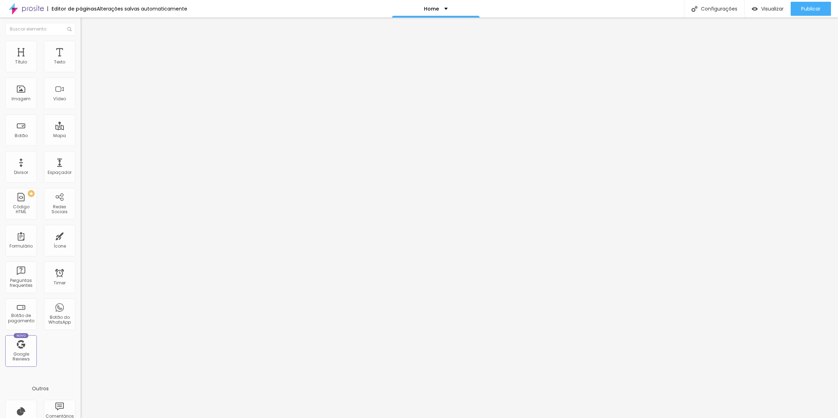
click at [87, 50] on span "Avançado" at bounding box center [98, 52] width 23 height 6
click at [81, 306] on div at bounding box center [121, 306] width 81 height 0
click at [81, 310] on div at bounding box center [121, 310] width 81 height 0
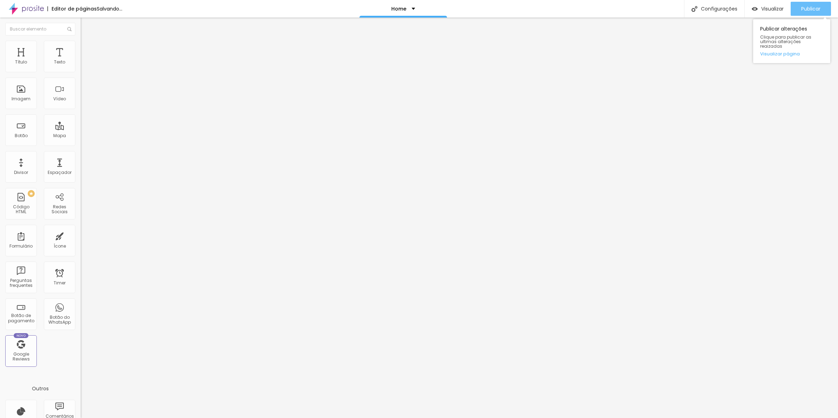
click at [810, 4] on div "Publicar" at bounding box center [810, 9] width 19 height 14
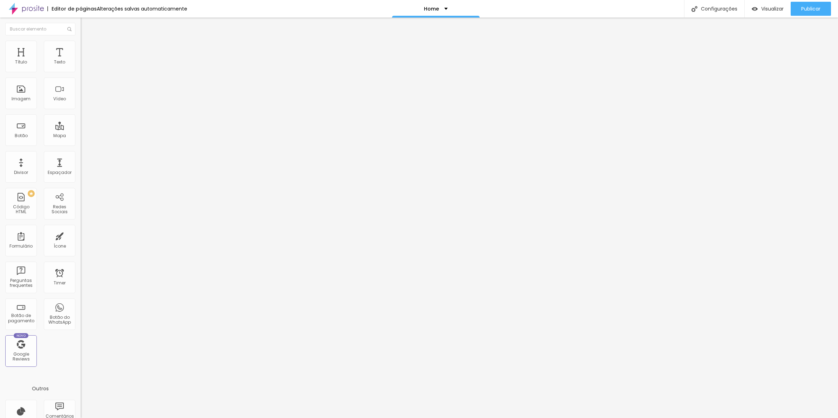
click at [81, 48] on li "Avançado" at bounding box center [121, 51] width 81 height 7
click at [81, 67] on button "button" at bounding box center [86, 63] width 10 height 7
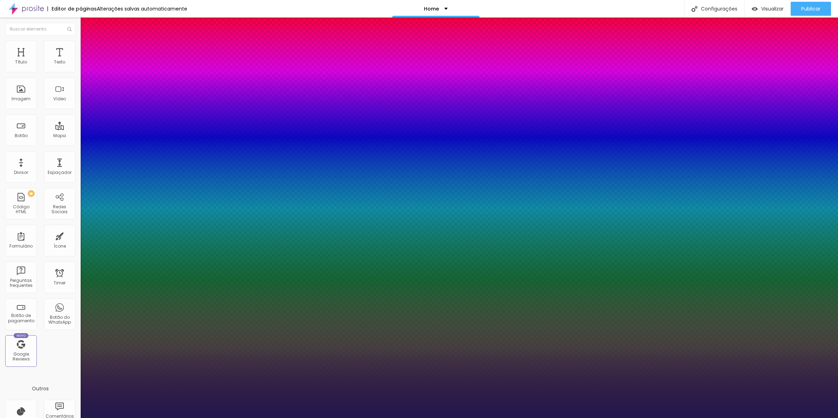
type input "1"
type input "43"
type input "1"
type input "39"
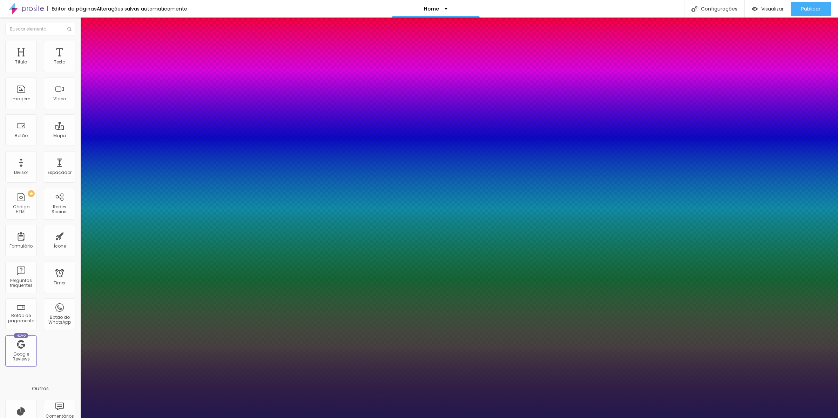
type input "39"
type input "1"
type input "37"
type input "1"
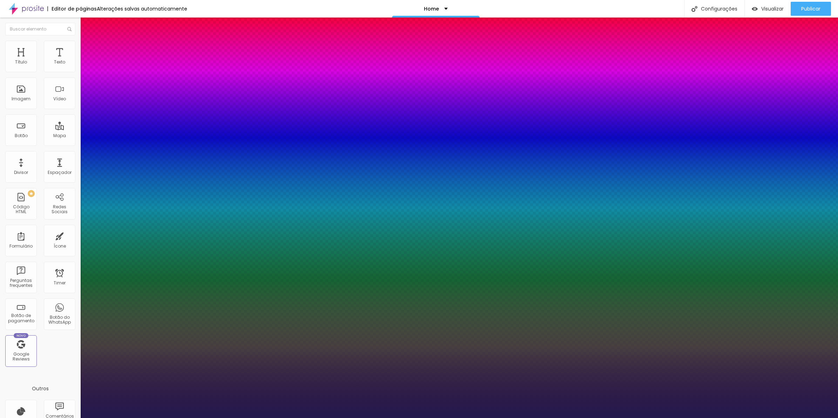
type input "36"
type input "1"
type input "34"
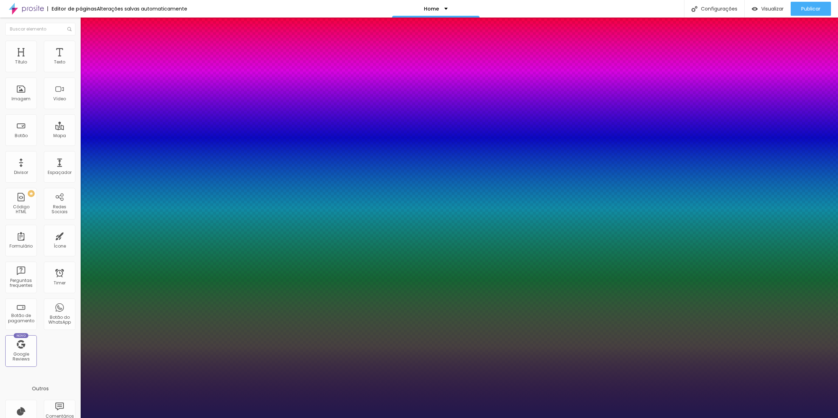
type input "1"
type input "33"
type input "1"
drag, startPoint x: 110, startPoint y: 117, endPoint x: 104, endPoint y: 117, distance: 6.0
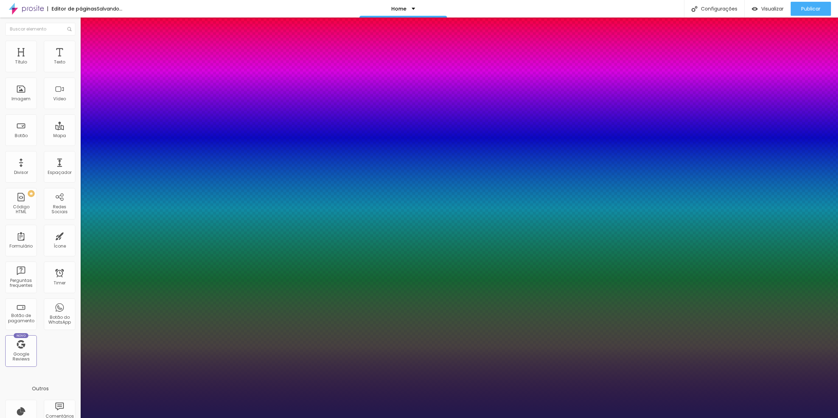
type input "33"
click at [297, 418] on div at bounding box center [419, 418] width 838 height 0
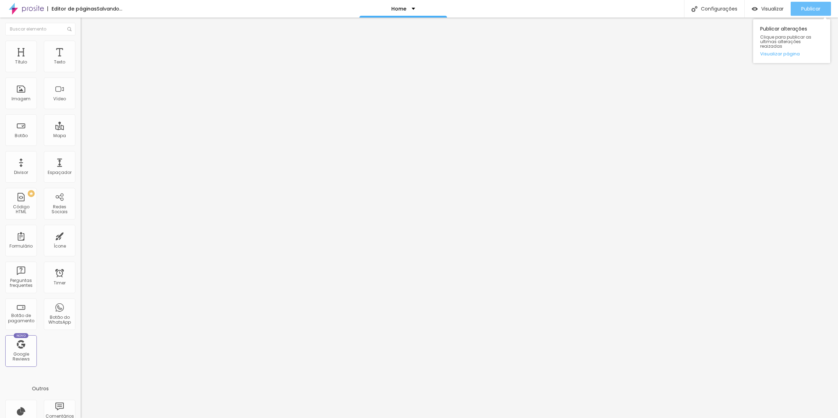
click at [811, 7] on span "Publicar" at bounding box center [810, 9] width 19 height 6
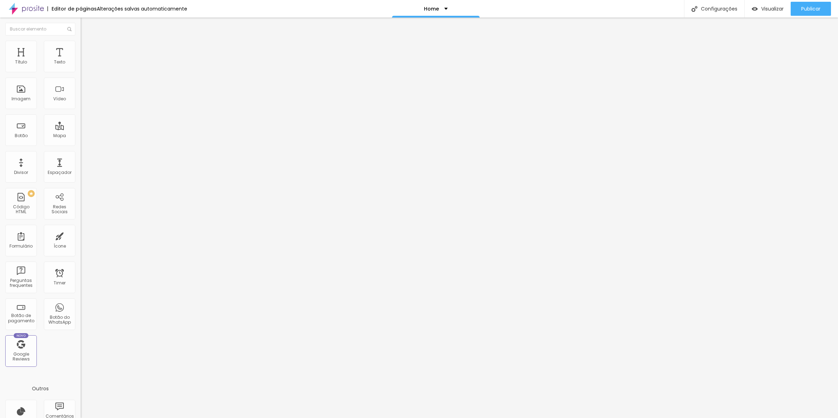
click at [81, 54] on li "Avançado" at bounding box center [121, 51] width 81 height 7
click at [807, 7] on span "Publicar" at bounding box center [810, 9] width 19 height 6
click at [87, 48] on span "Avançado" at bounding box center [98, 45] width 23 height 6
type input "14"
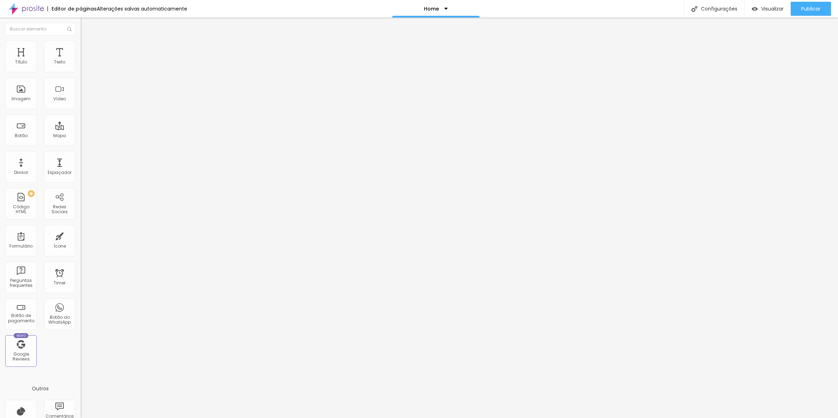
type input "21"
type input "23"
type input "25"
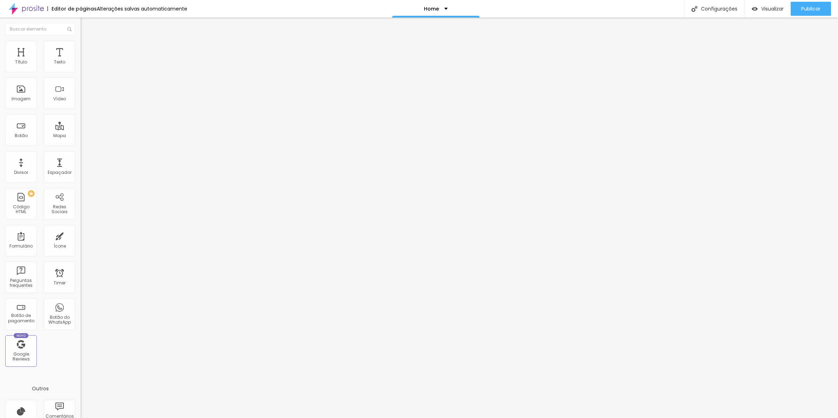
type input "25"
type input "27"
type input "28"
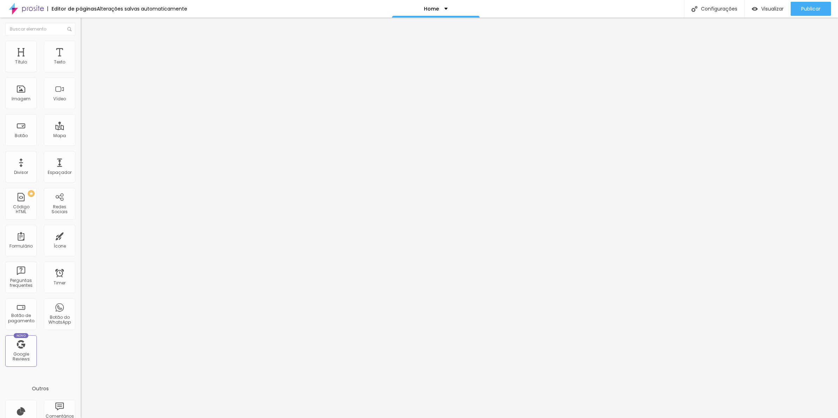
type input "29"
type input "30"
type input "32"
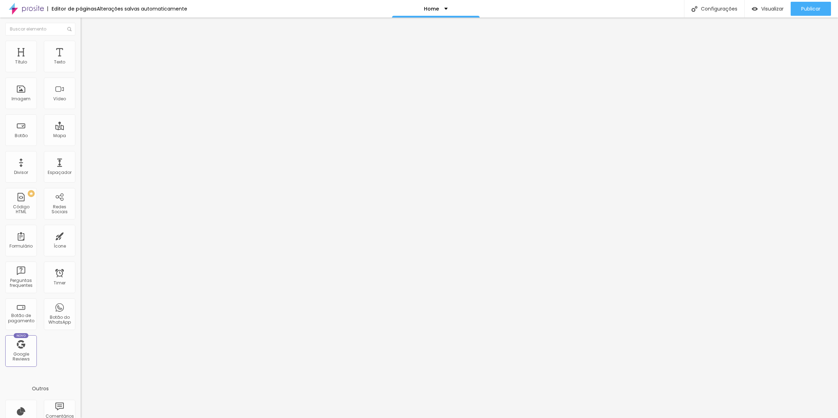
type input "32"
type input "33"
type input "34"
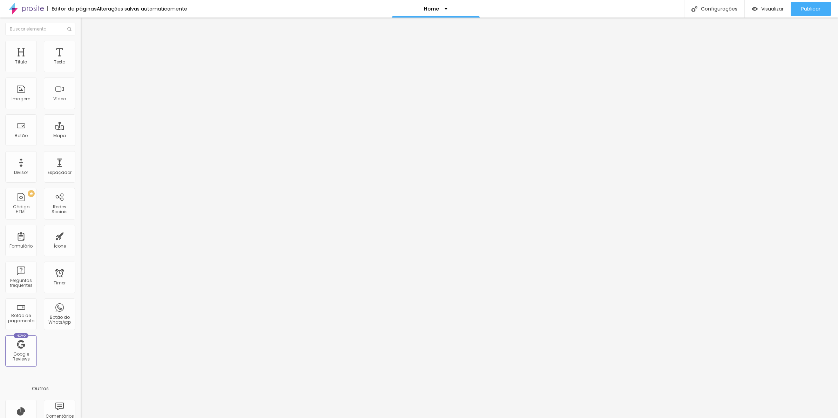
drag, startPoint x: 21, startPoint y: 68, endPoint x: 31, endPoint y: 67, distance: 9.5
type input "34"
click at [81, 129] on input "range" at bounding box center [103, 132] width 45 height 6
click at [81, 48] on ul "Estilo Avançado" at bounding box center [121, 41] width 81 height 14
click at [84, 65] on icon "button" at bounding box center [85, 63] width 3 height 3
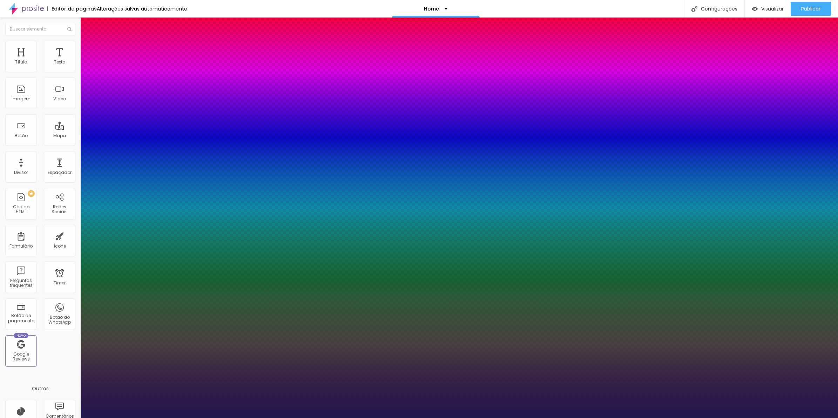
type input "1"
type input "8"
type input "4"
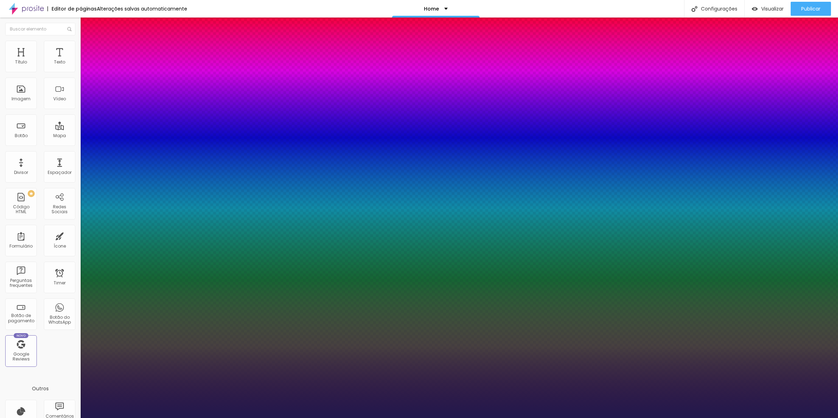
type input "1"
type input "40"
type input "1"
type input "40"
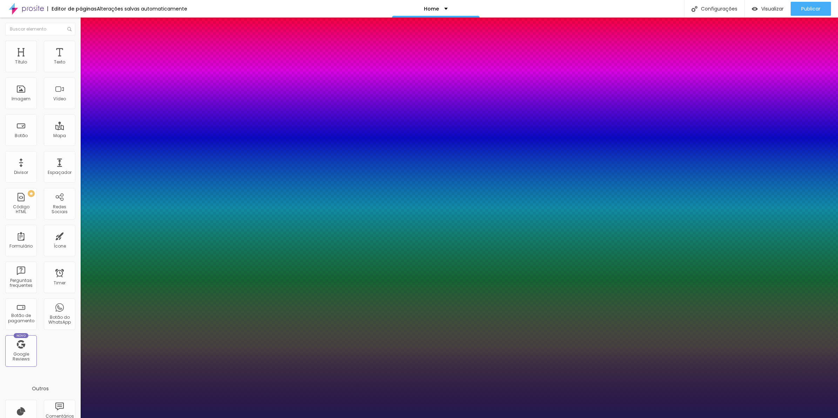
type input "1"
click at [313, 418] on div at bounding box center [419, 418] width 838 height 0
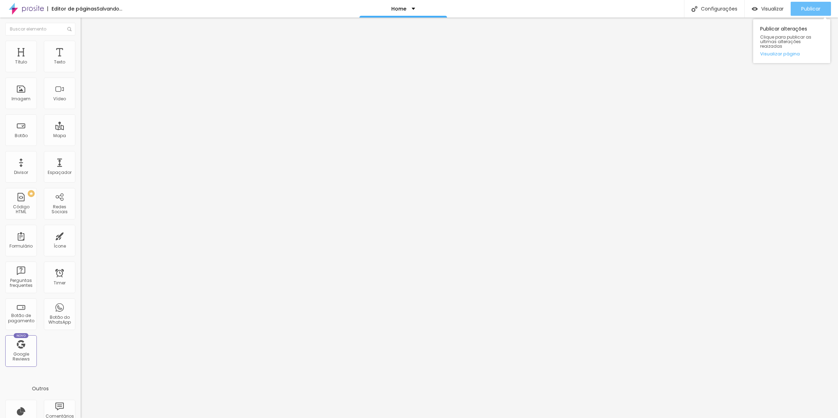
click at [803, 11] on span "Publicar" at bounding box center [810, 9] width 19 height 6
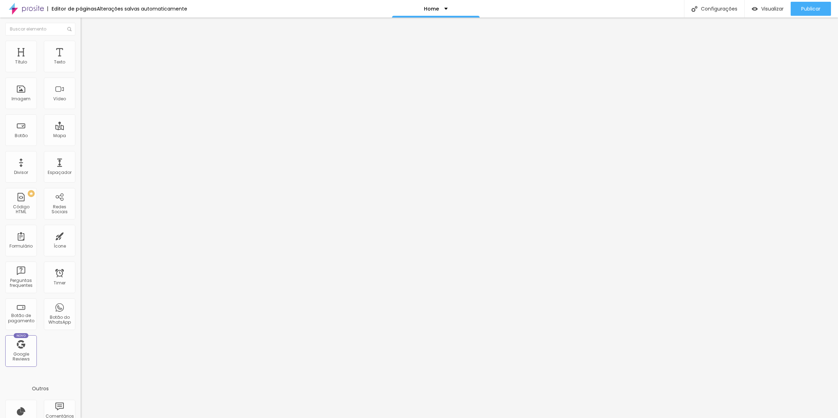
click at [83, 65] on icon "button" at bounding box center [85, 63] width 4 height 4
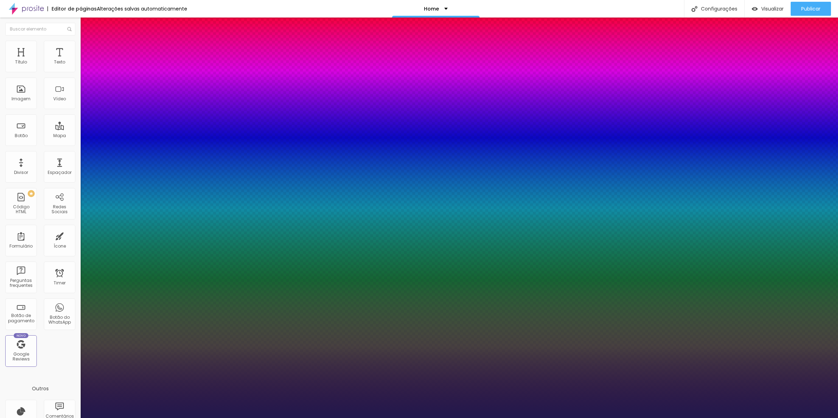
type input "1"
type input "42"
type input "1"
type input "44"
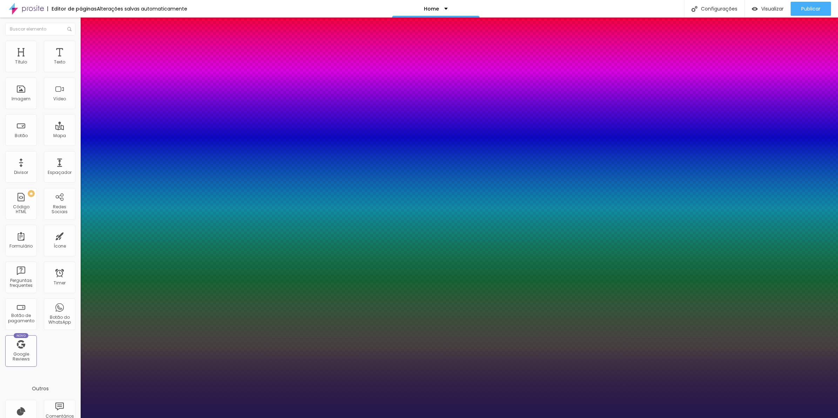
type input "44"
type input "1"
type input "45"
type input "1"
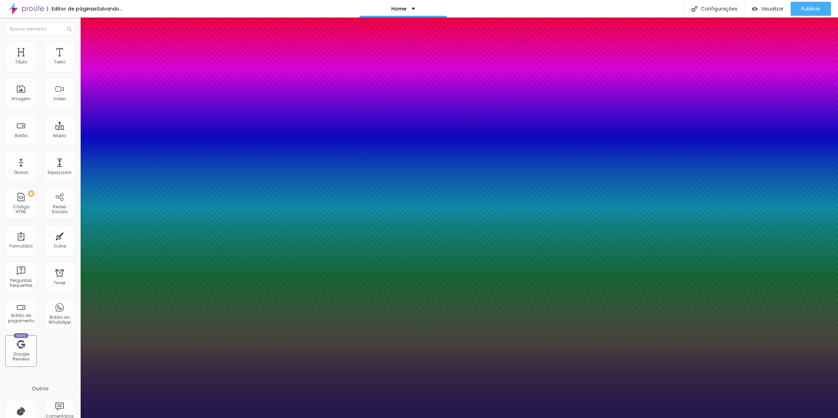
type input "45"
click at [642, 418] on div at bounding box center [419, 418] width 838 height 0
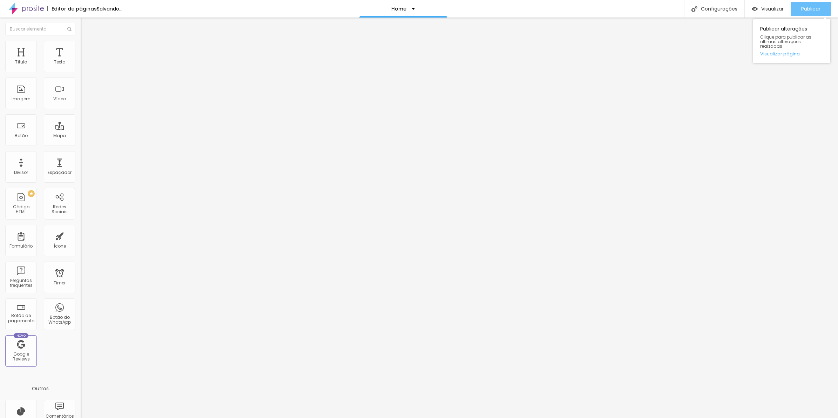
click at [828, 11] on button "Publicar" at bounding box center [811, 9] width 40 height 14
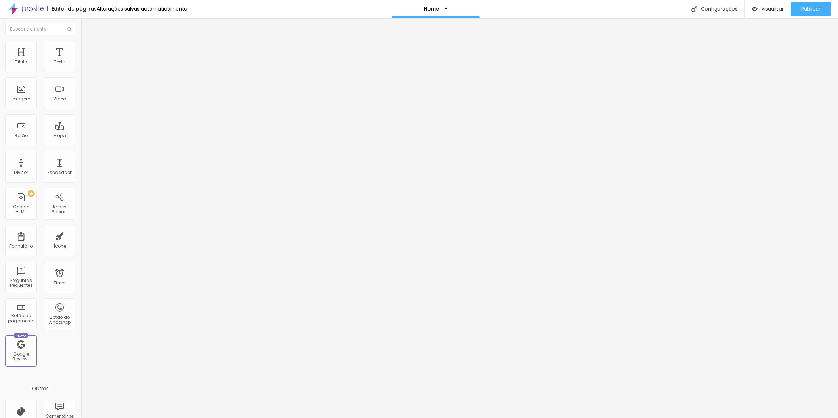
click at [87, 48] on span "Avançado" at bounding box center [98, 45] width 23 height 6
type input "0"
drag, startPoint x: 19, startPoint y: 69, endPoint x: -2, endPoint y: 69, distance: 20.3
type input "0"
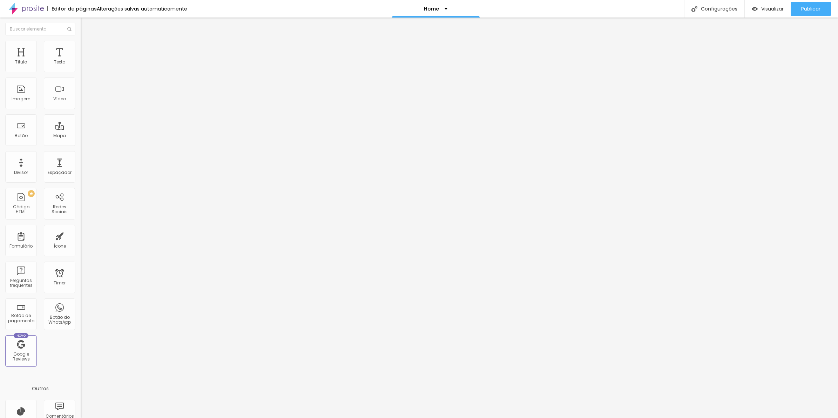
click at [81, 129] on input "range" at bounding box center [103, 132] width 45 height 6
click at [806, 12] on span "Publicar" at bounding box center [810, 9] width 19 height 6
click at [81, 48] on li "Avançado" at bounding box center [121, 44] width 81 height 7
type input "9"
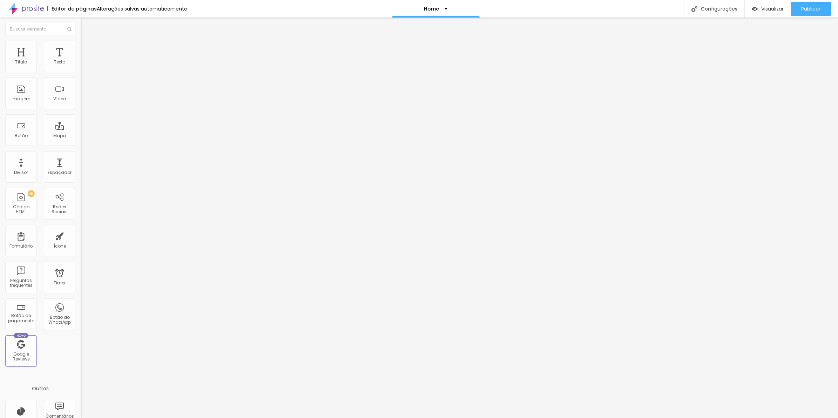
type input "0"
drag, startPoint x: 20, startPoint y: 69, endPoint x: -2, endPoint y: 69, distance: 22.1
type input "0"
click at [81, 129] on input "range" at bounding box center [103, 132] width 45 height 6
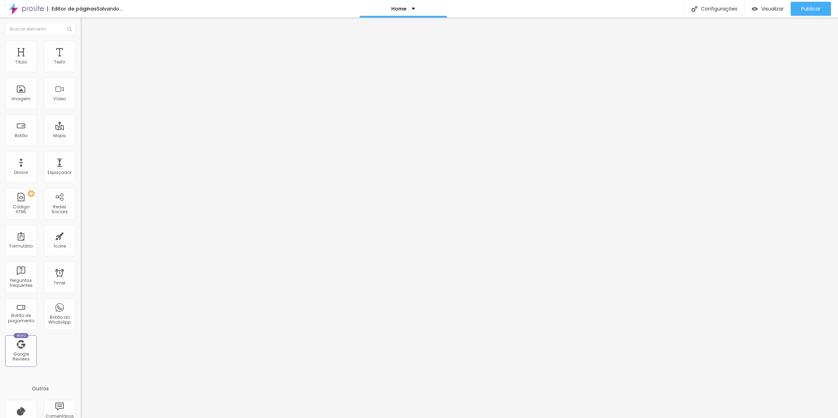
click at [81, 48] on li "Avançado" at bounding box center [121, 44] width 81 height 7
type input "0"
click at [81, 129] on input "range" at bounding box center [103, 132] width 45 height 6
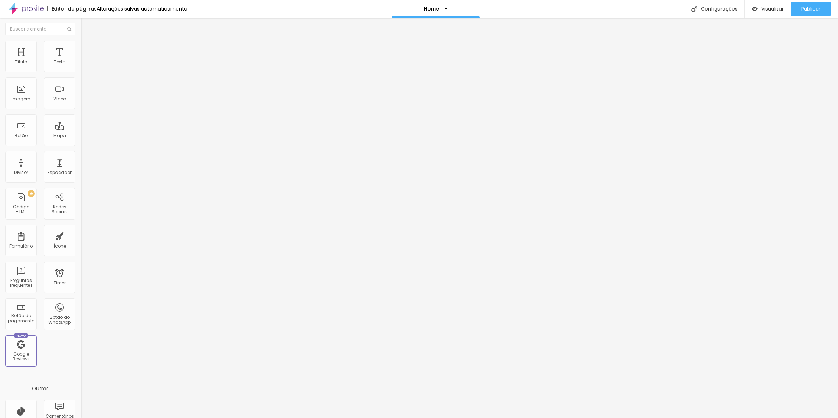
click at [81, 48] on li "Avançado" at bounding box center [121, 44] width 81 height 7
type input "0"
click at [81, 129] on input "range" at bounding box center [103, 132] width 45 height 6
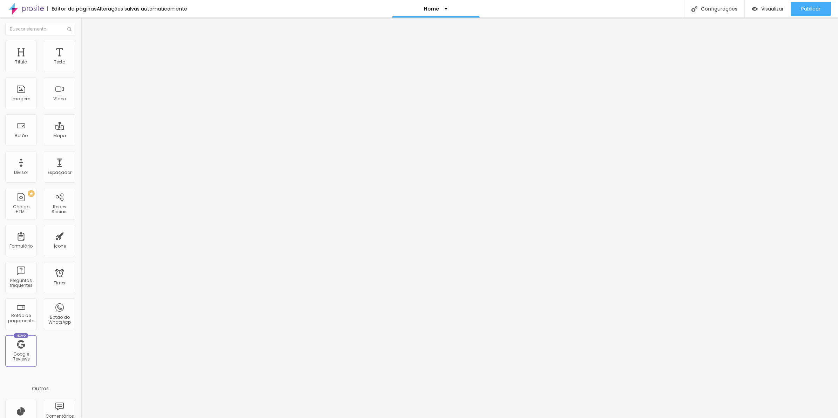
click at [87, 48] on span "Avançado" at bounding box center [98, 45] width 23 height 6
type input "0"
click at [81, 129] on input "range" at bounding box center [103, 132] width 45 height 6
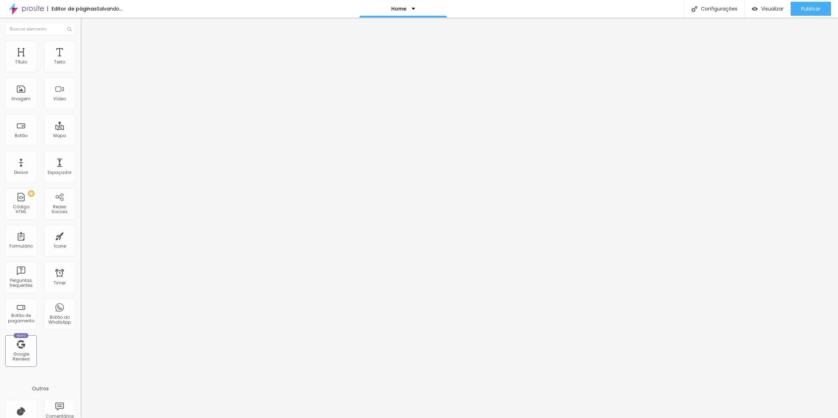
click at [87, 48] on span "Avançado" at bounding box center [98, 45] width 23 height 6
type input "6"
type input "0"
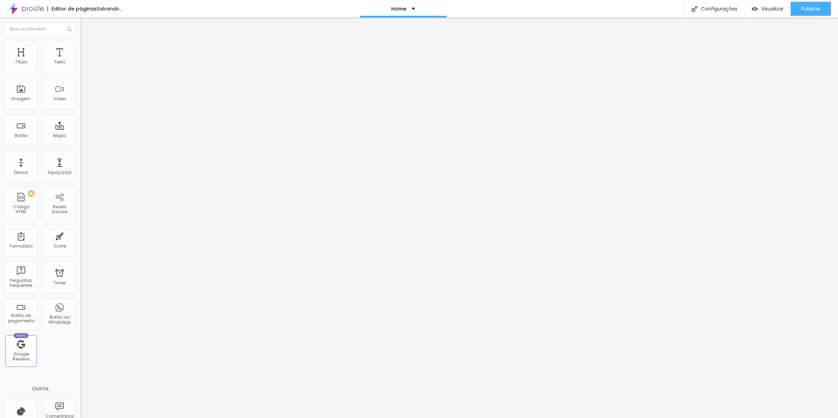
drag, startPoint x: 19, startPoint y: 69, endPoint x: -2, endPoint y: 69, distance: 21.0
type input "0"
click at [81, 129] on input "range" at bounding box center [103, 132] width 45 height 6
click at [87, 48] on span "Avançado" at bounding box center [98, 45] width 23 height 6
type input "0"
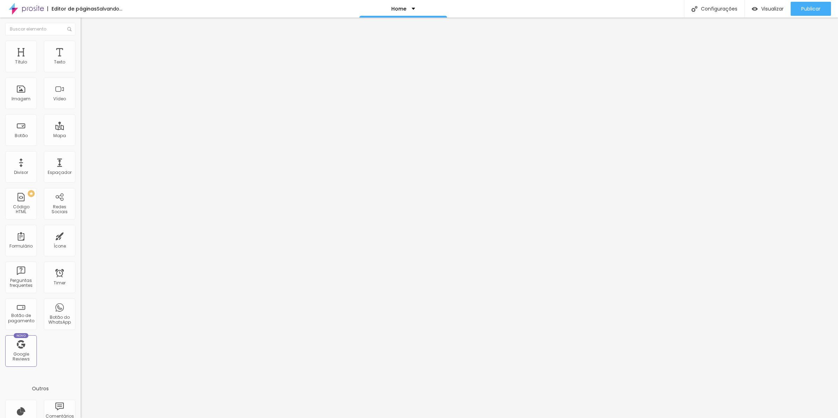
type input "0"
drag, startPoint x: 20, startPoint y: 67, endPoint x: -2, endPoint y: 66, distance: 21.4
type input "0"
click at [81, 129] on input "range" at bounding box center [103, 132] width 45 height 6
click at [81, 48] on li "Avançado" at bounding box center [121, 44] width 81 height 7
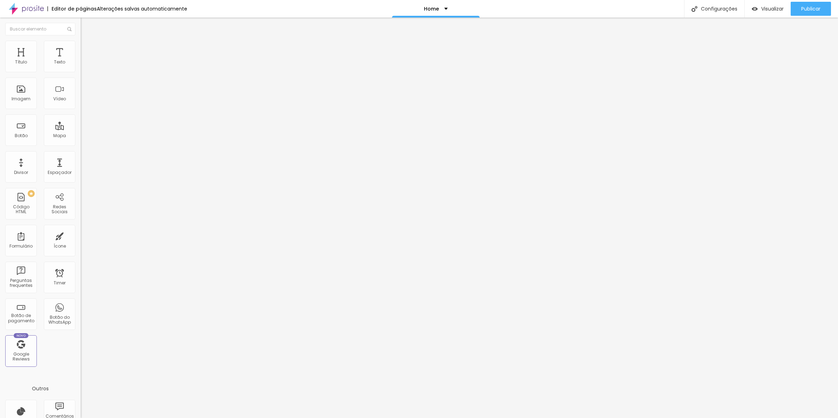
type input "0"
click at [81, 129] on input "range" at bounding box center [103, 132] width 45 height 6
click at [81, 46] on li "Avançado" at bounding box center [121, 44] width 81 height 7
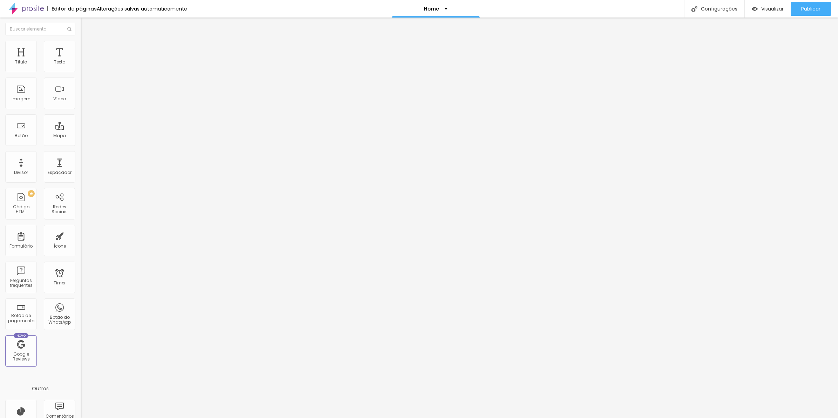
type input "0"
click at [81, 129] on input "range" at bounding box center [103, 132] width 45 height 6
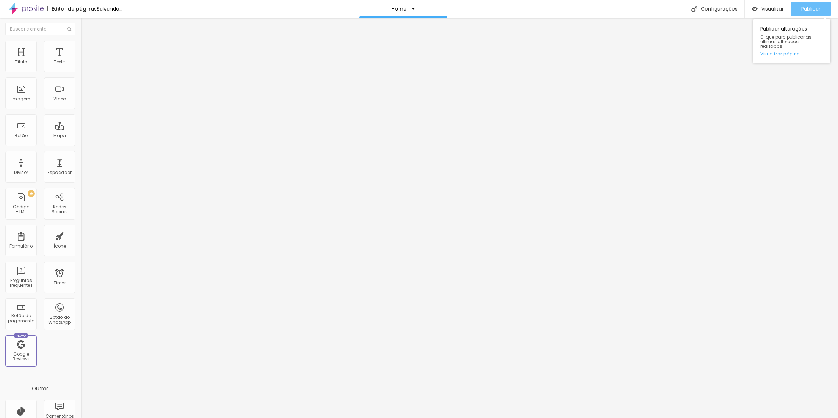
click at [816, 6] on span "Publicar" at bounding box center [810, 9] width 19 height 6
click at [810, 4] on div "Publicar" at bounding box center [810, 9] width 19 height 14
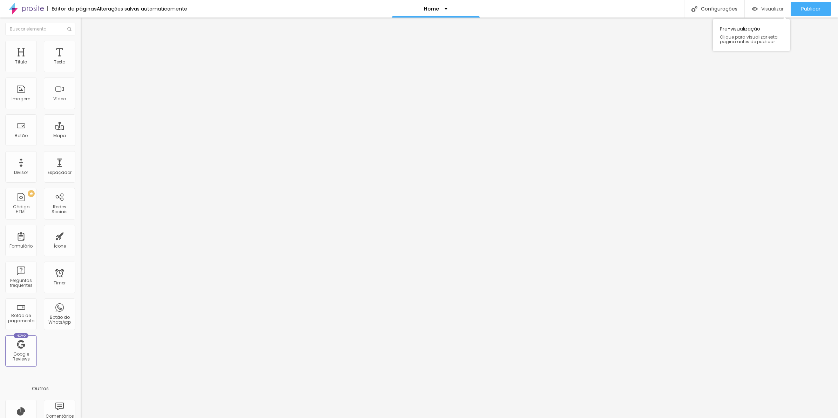
click at [781, 8] on span "Visualizar" at bounding box center [772, 9] width 22 height 6
click at [799, 12] on button "Publicar" at bounding box center [811, 9] width 40 height 14
